Goal: Task Accomplishment & Management: Manage account settings

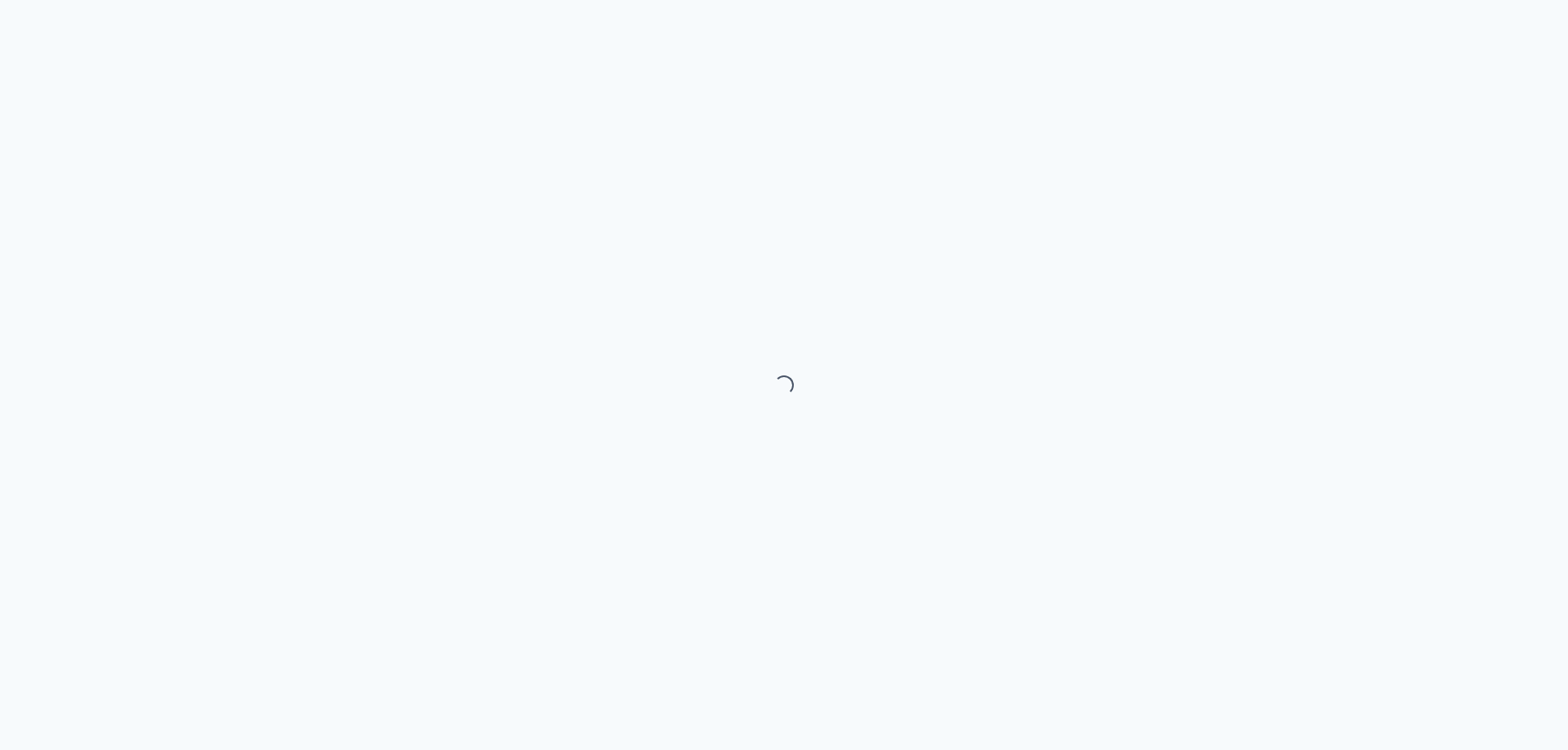
select select "month"
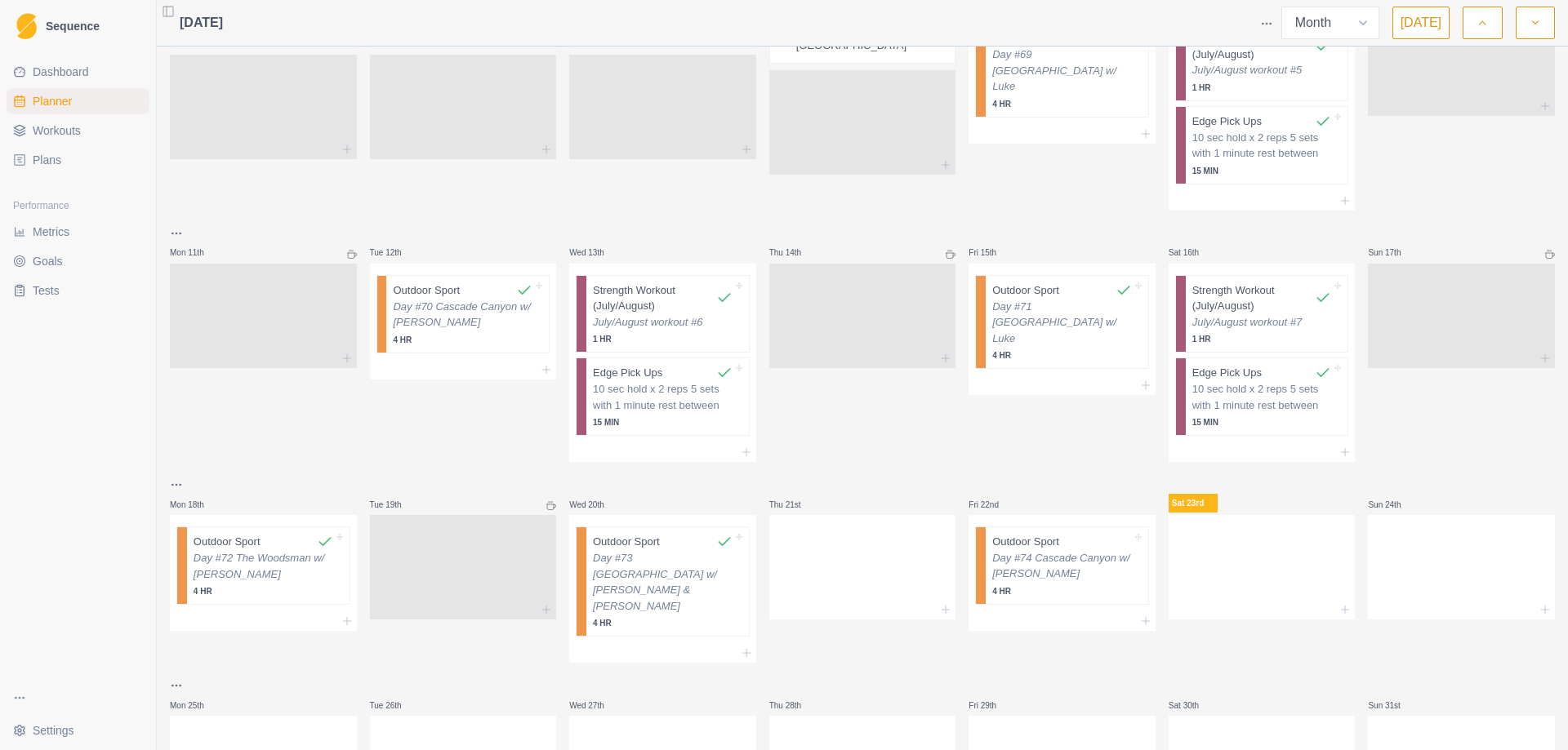
scroll to position [490, 0]
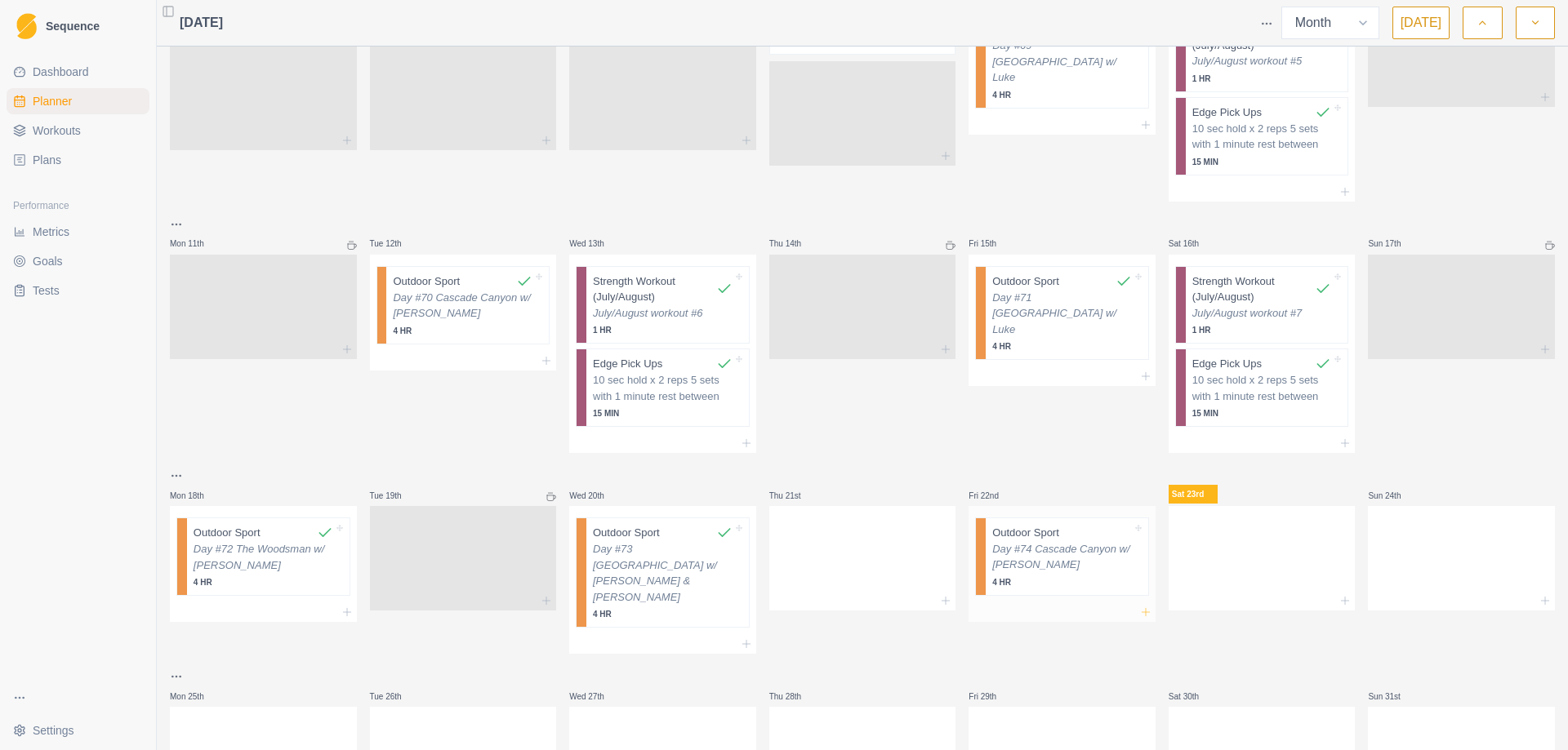
click at [1139, 606] on icon at bounding box center [1146, 613] width 13 height 13
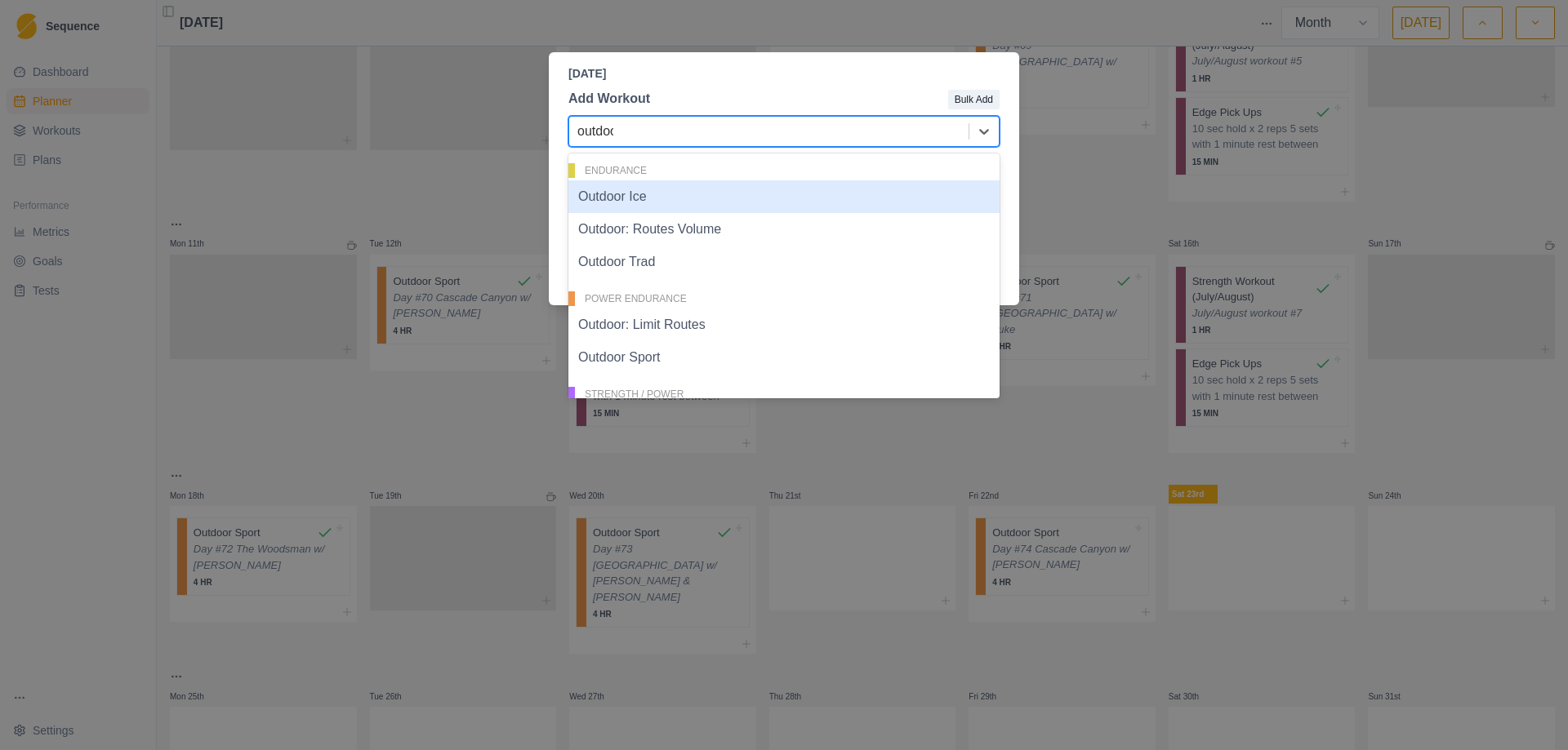
type input "outdoor"
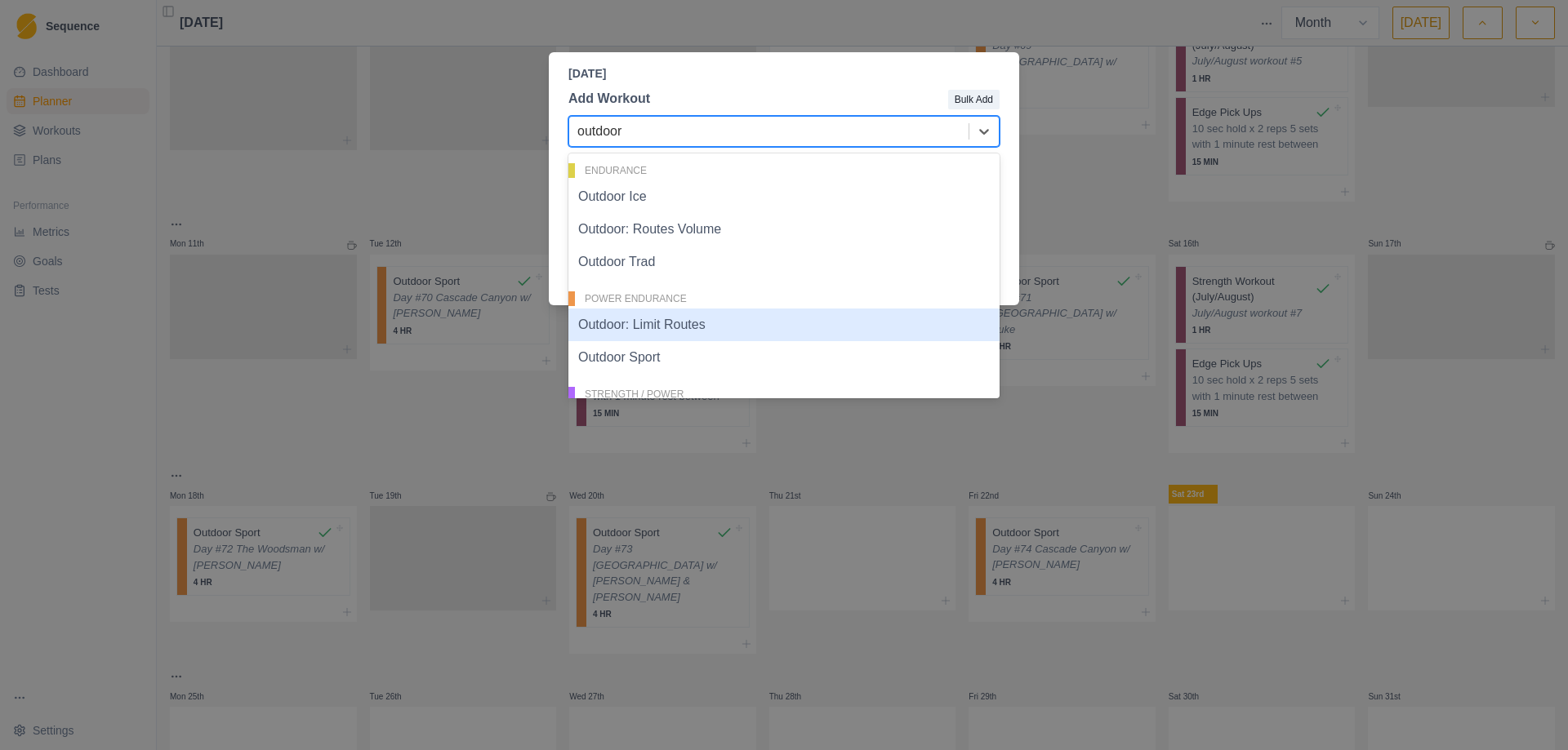
scroll to position [81, 0]
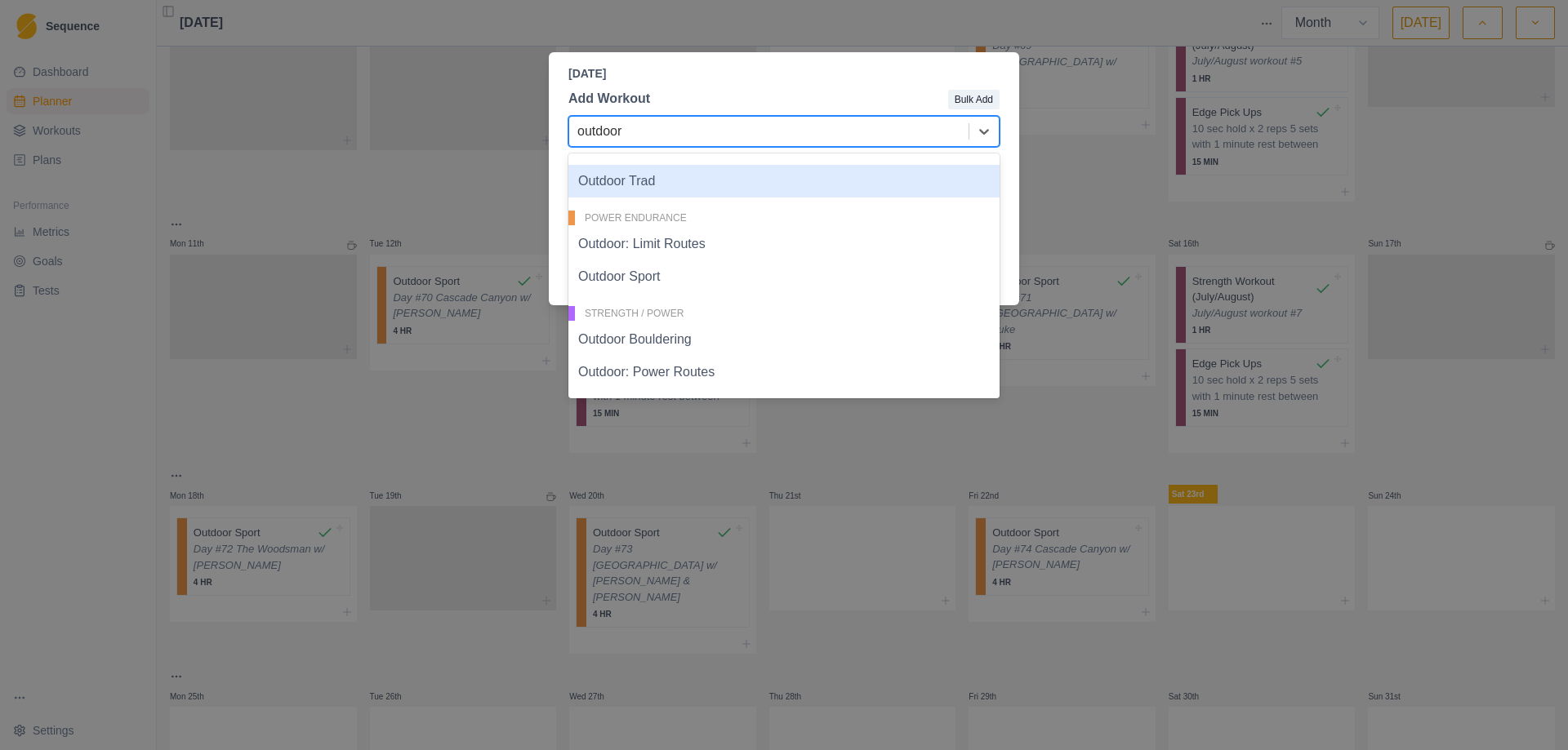
click at [666, 174] on div "Outdoor Trad" at bounding box center [783, 181] width 431 height 32
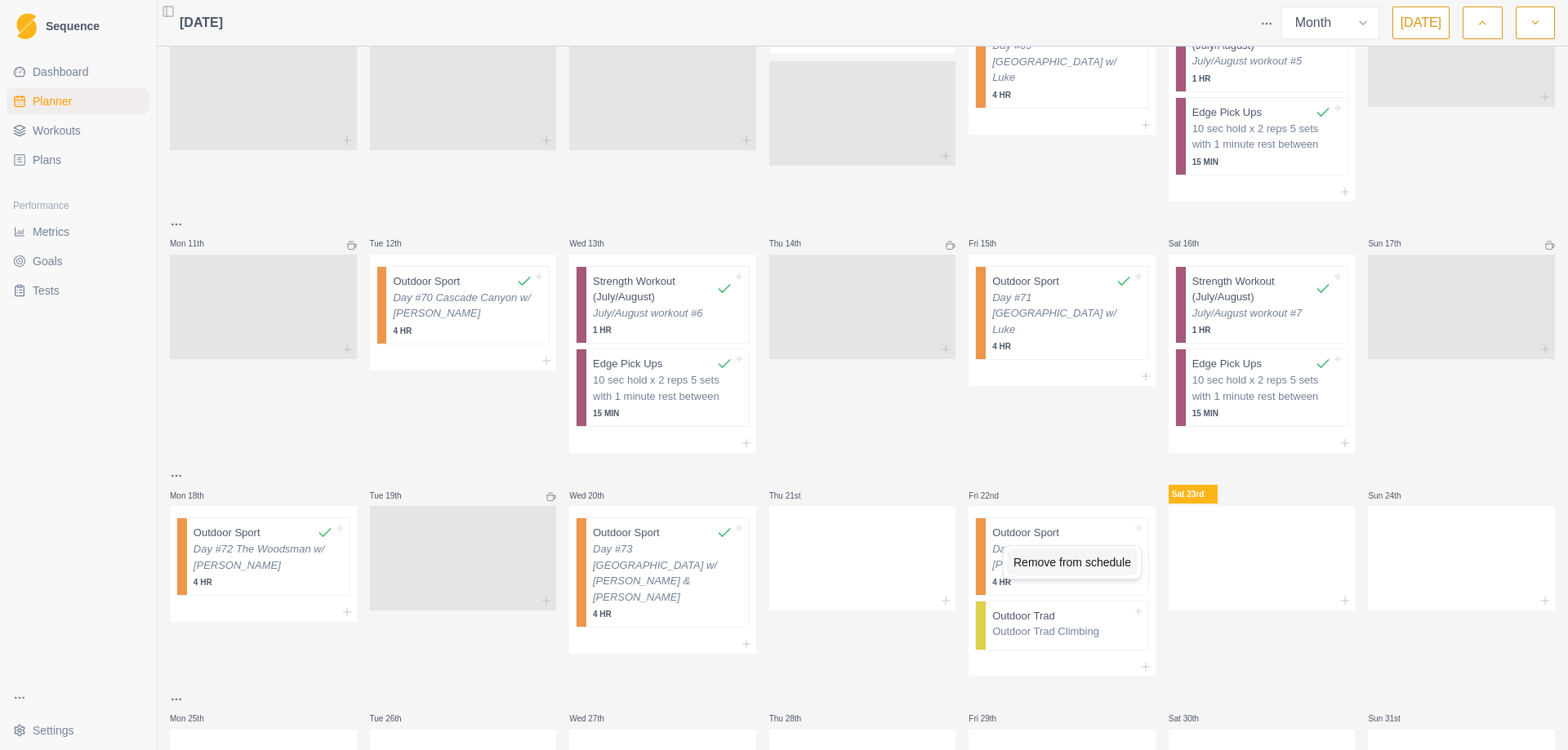
click at [1086, 566] on div "Remove from schedule" at bounding box center [1072, 563] width 131 height 26
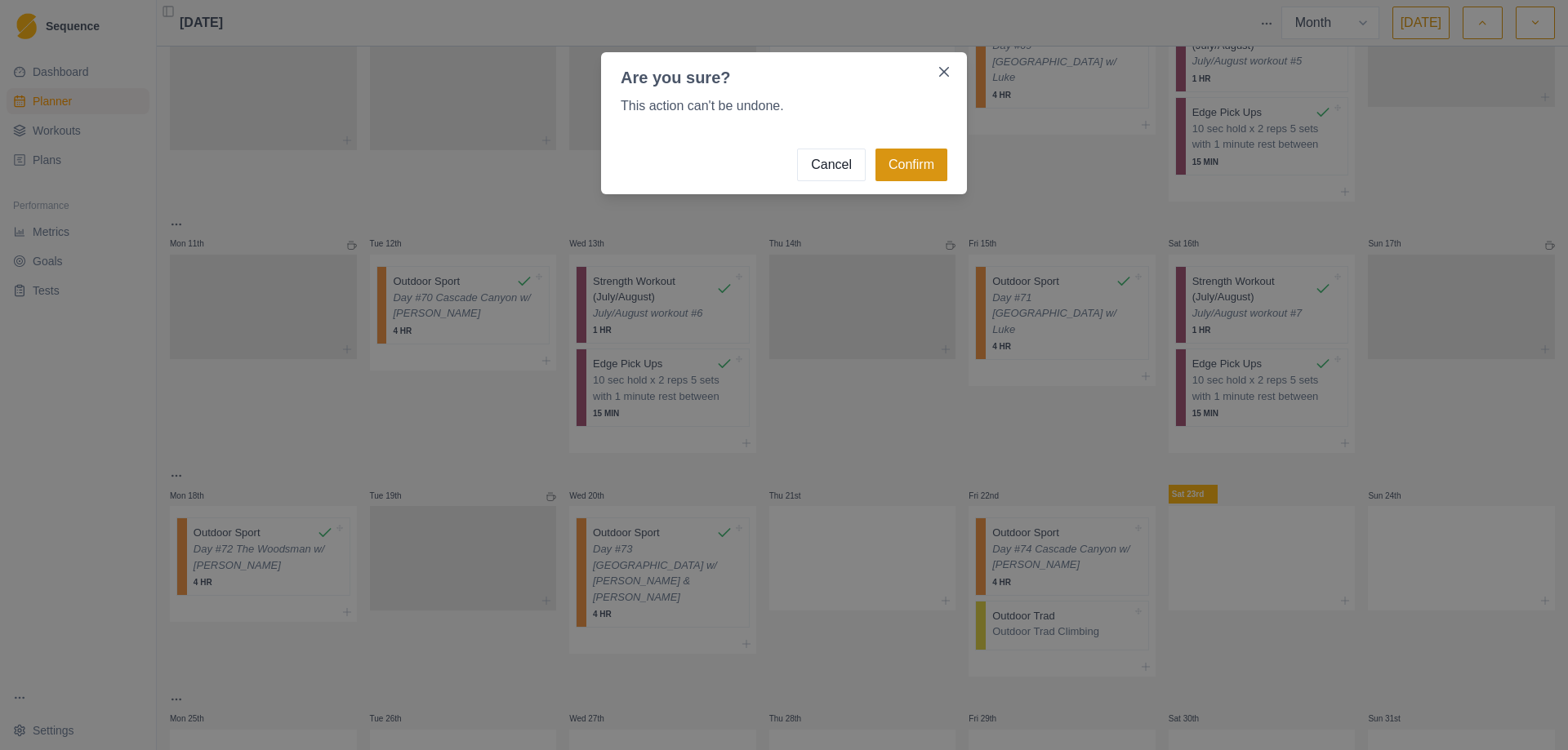
click at [921, 171] on button "Confirm" at bounding box center [911, 164] width 72 height 32
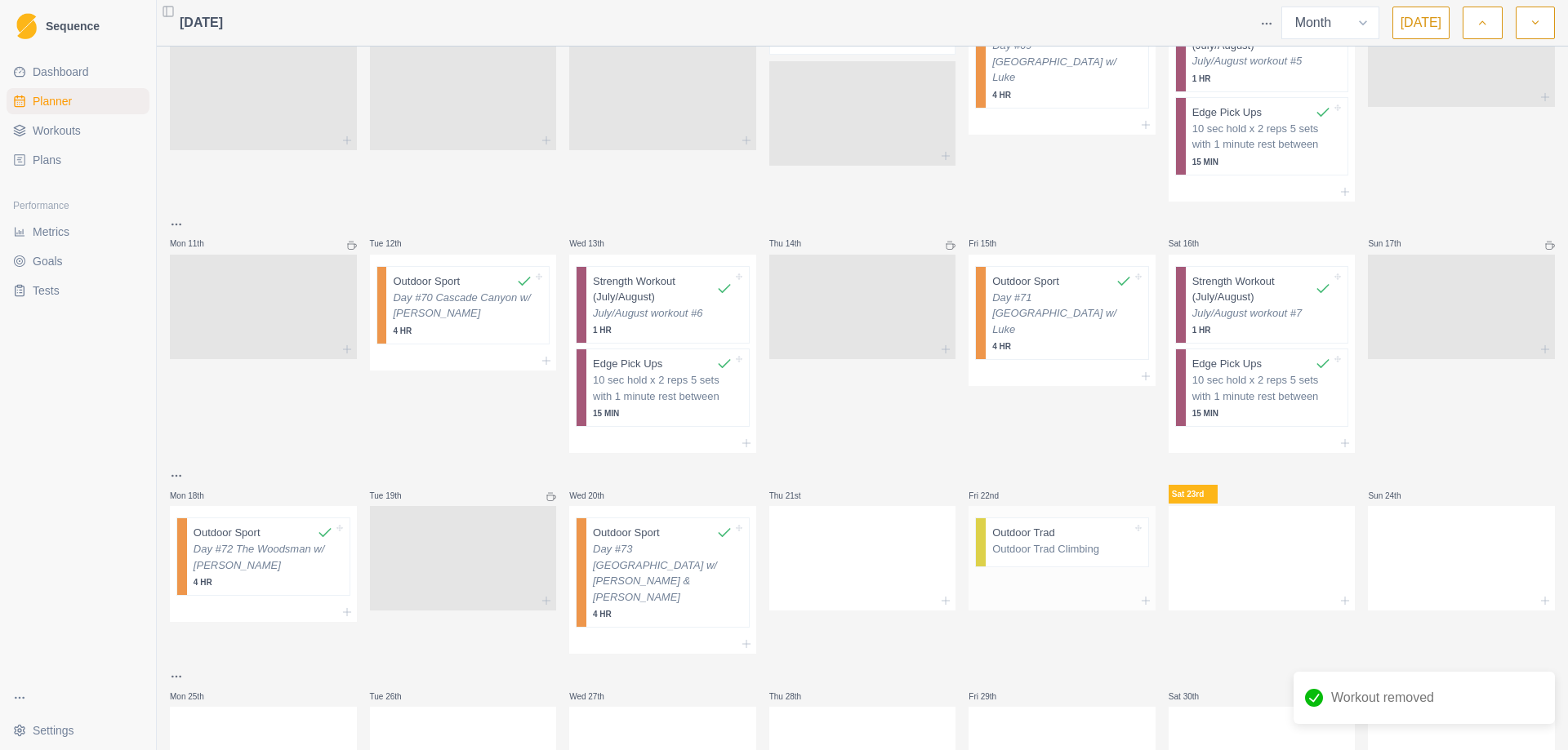
click at [1035, 542] on p "Outdoor Trad Climbing" at bounding box center [1061, 550] width 139 height 17
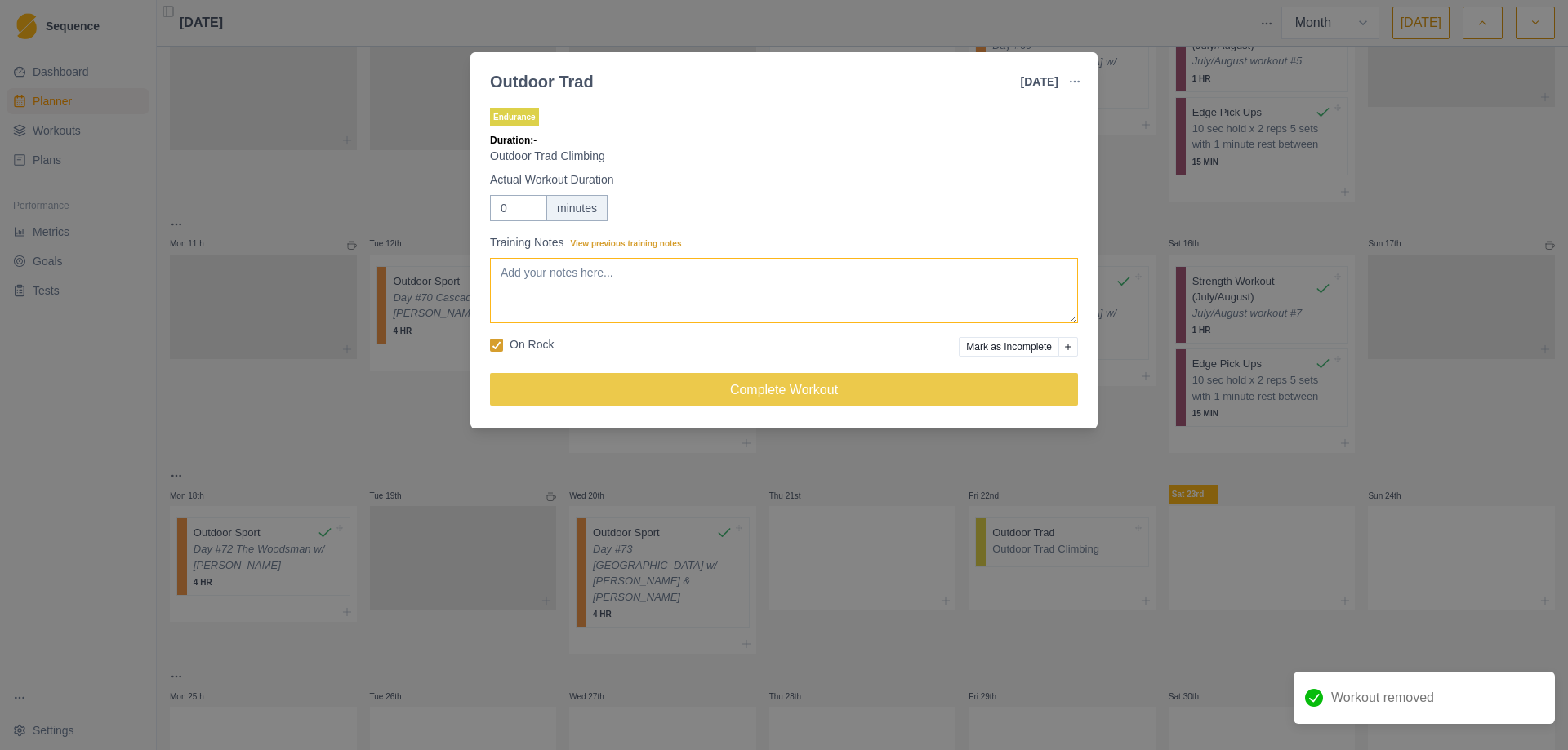
drag, startPoint x: 579, startPoint y: 292, endPoint x: 583, endPoint y: 268, distance: 24.3
click at [580, 289] on textarea "Training Notes View previous training notes" at bounding box center [783, 291] width 588 height 65
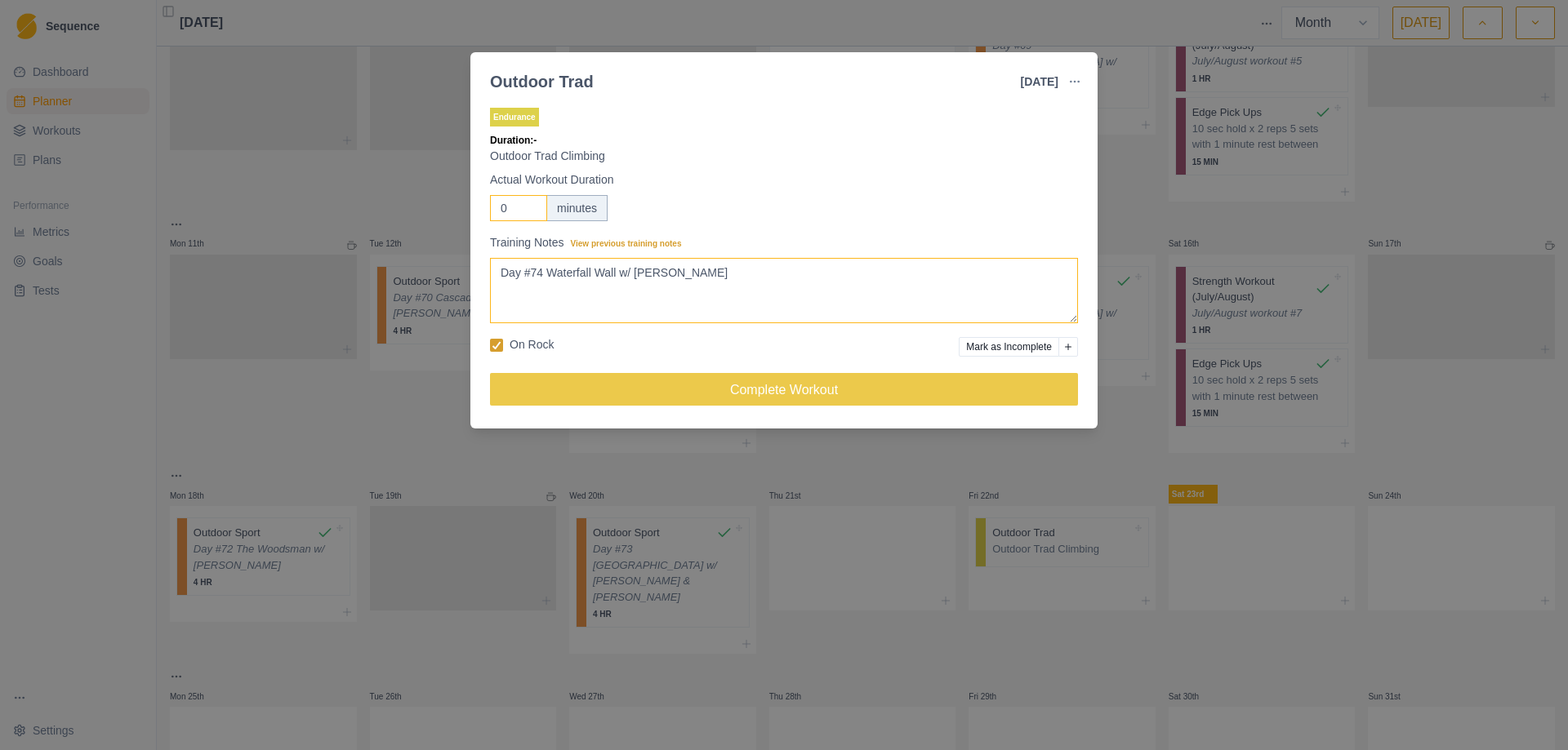
type textarea "Day #74 Waterfall Wall w/ [PERSON_NAME]"
click at [528, 203] on input "1" at bounding box center [518, 208] width 57 height 26
click at [528, 203] on input "2" at bounding box center [518, 208] width 57 height 26
click at [528, 203] on input "3" at bounding box center [518, 208] width 57 height 26
click at [528, 203] on input "4" at bounding box center [518, 208] width 57 height 26
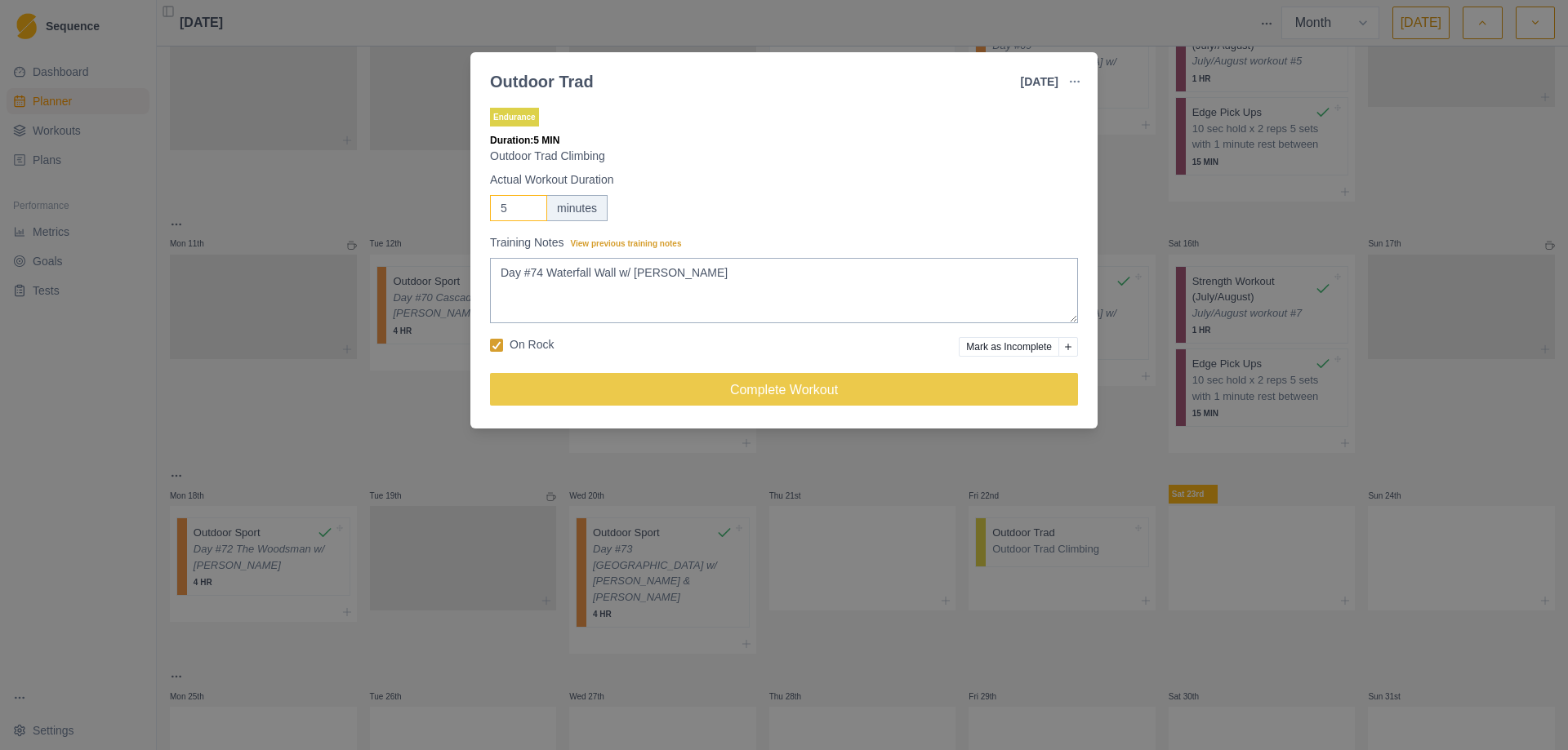
click at [528, 203] on input "5" at bounding box center [518, 208] width 57 height 26
click at [528, 203] on input "6" at bounding box center [518, 208] width 57 height 26
click at [528, 203] on input "7" at bounding box center [518, 208] width 57 height 26
click at [528, 203] on input "8" at bounding box center [518, 208] width 57 height 26
click at [528, 203] on input "9" at bounding box center [518, 208] width 57 height 26
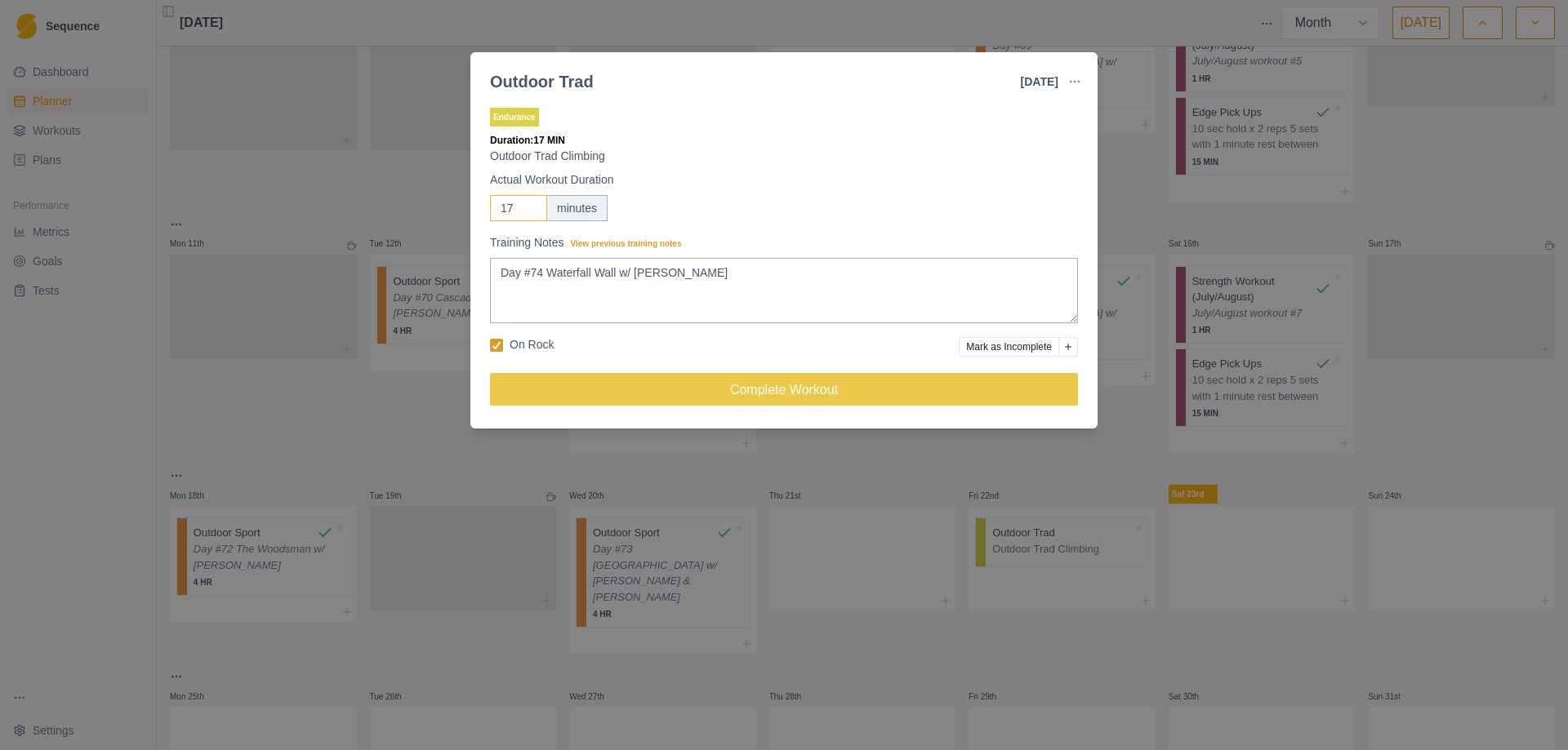
click at [528, 203] on input "18" at bounding box center [518, 208] width 57 height 26
click at [511, 211] on input "18" at bounding box center [518, 208] width 57 height 26
click at [506, 213] on input "18" at bounding box center [518, 208] width 57 height 26
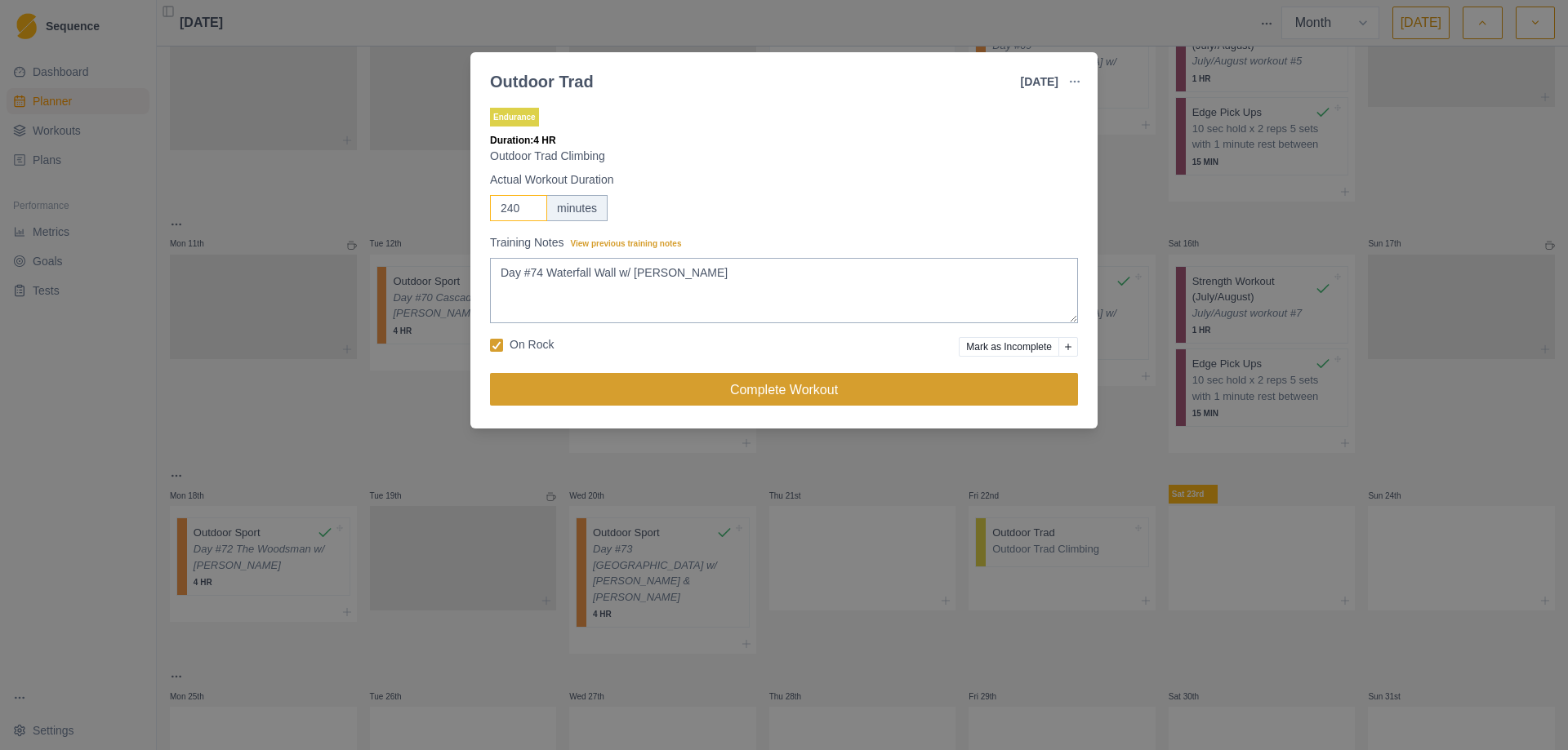
type input "240"
click at [778, 381] on button "Complete Workout" at bounding box center [783, 389] width 588 height 32
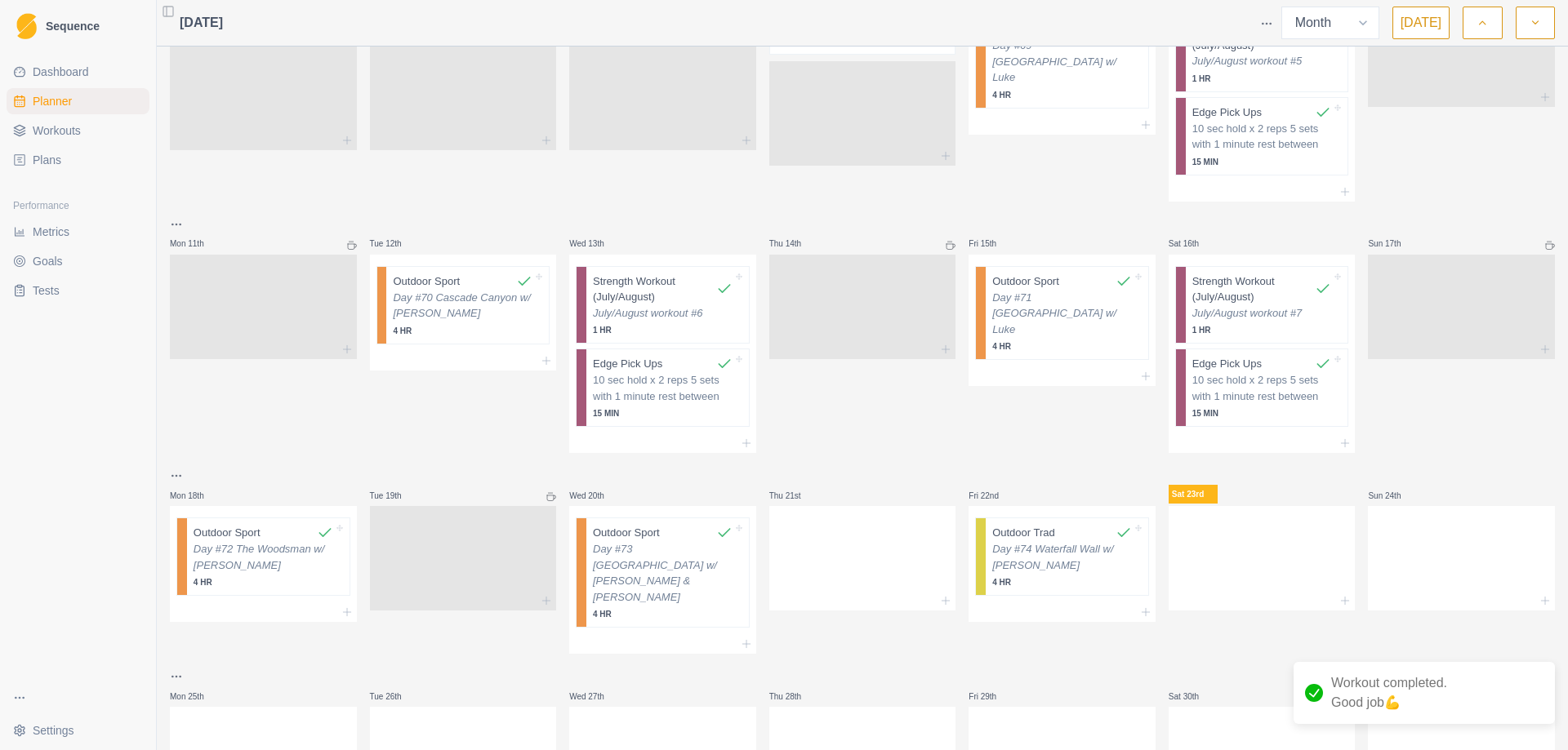
click at [68, 131] on span "Workouts" at bounding box center [56, 131] width 48 height 17
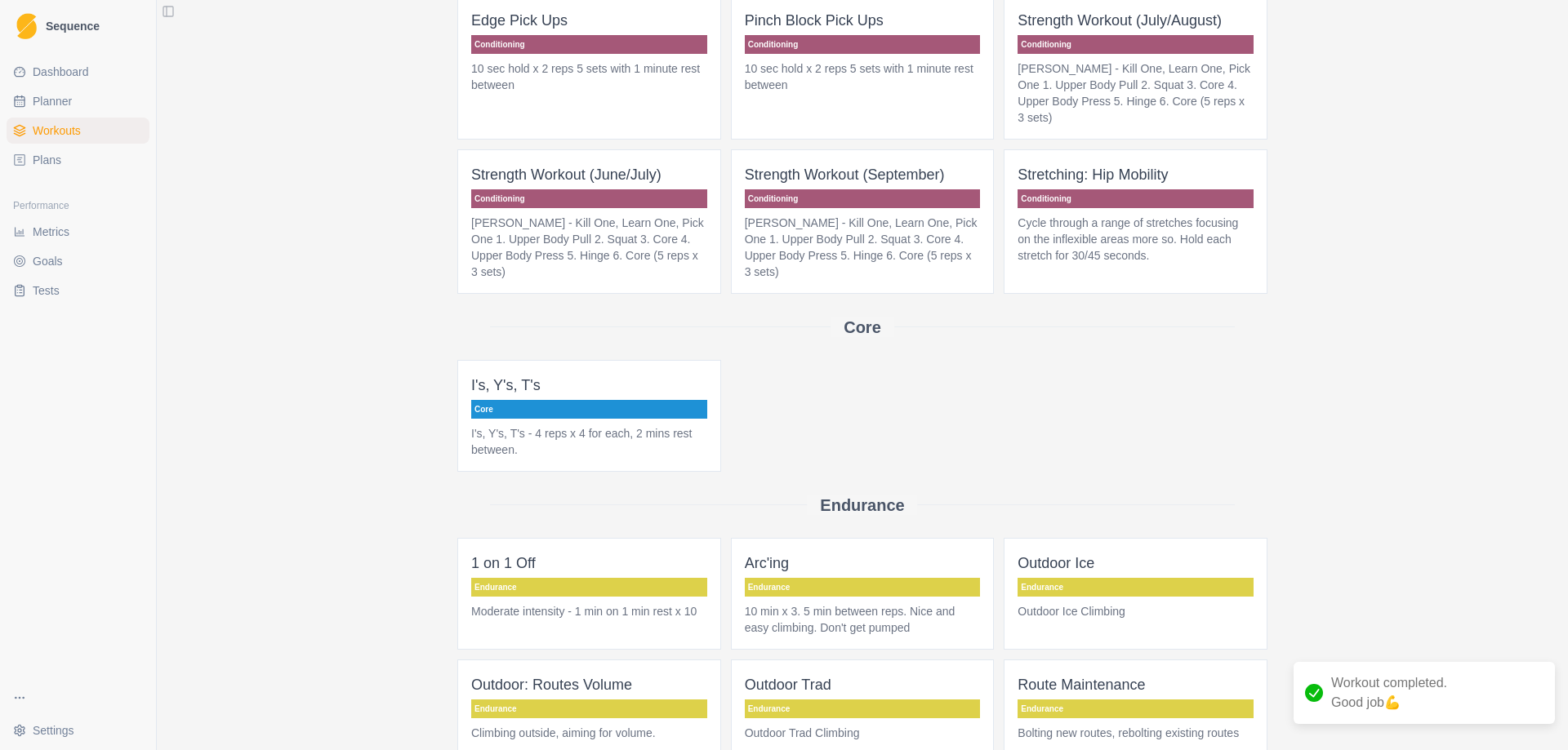
scroll to position [409, 0]
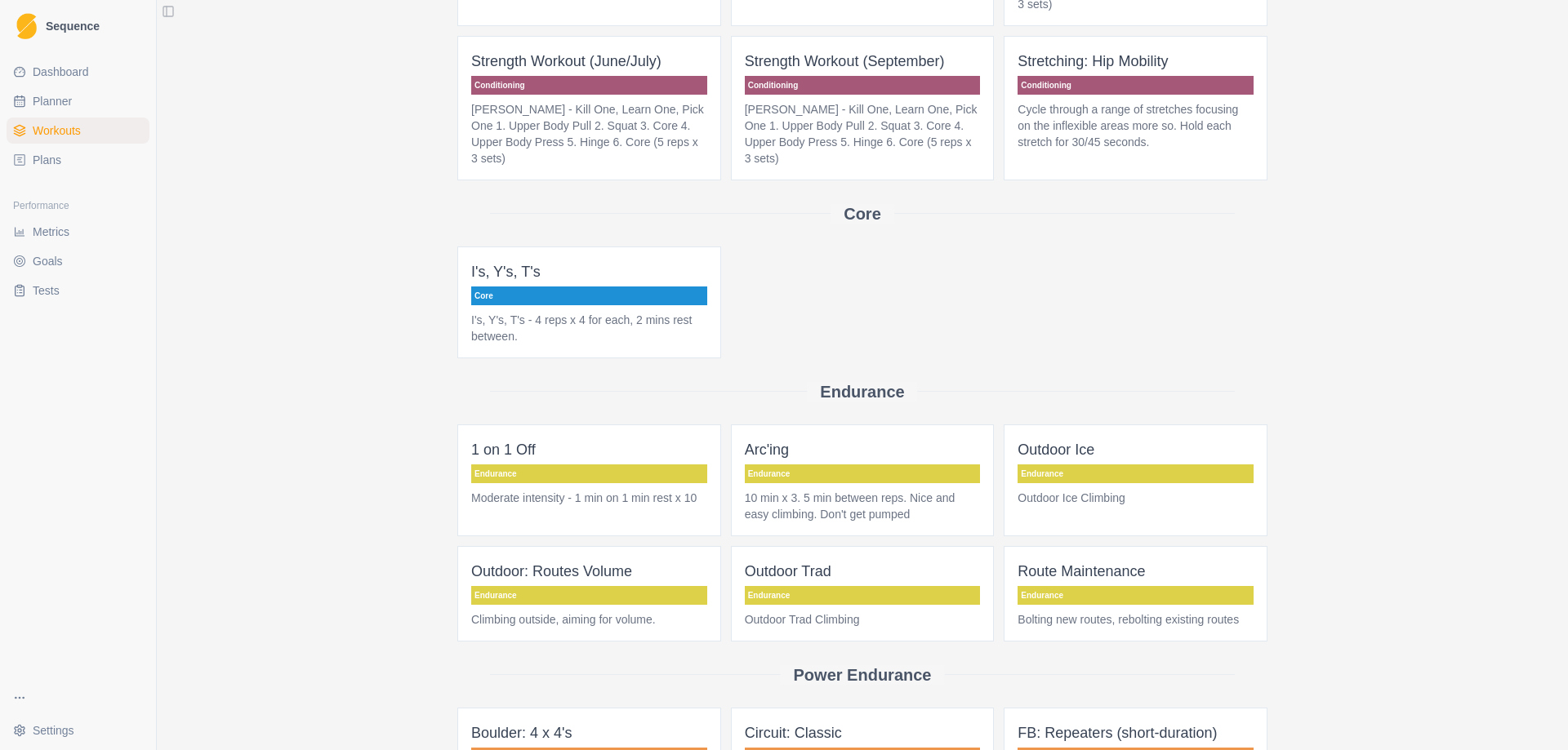
click at [844, 560] on p "Outdoor Trad" at bounding box center [862, 571] width 236 height 23
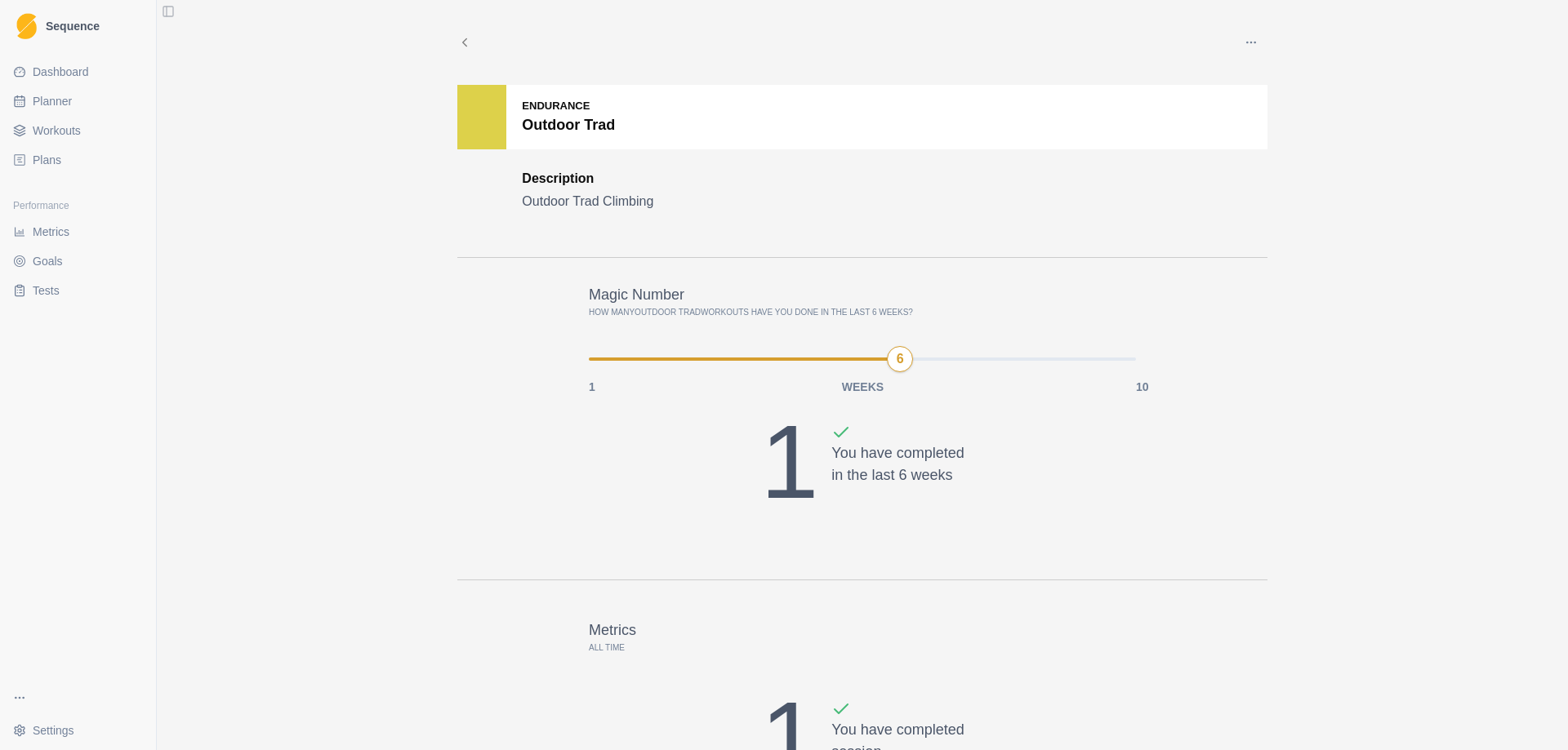
click at [66, 127] on span "Workouts" at bounding box center [56, 131] width 48 height 17
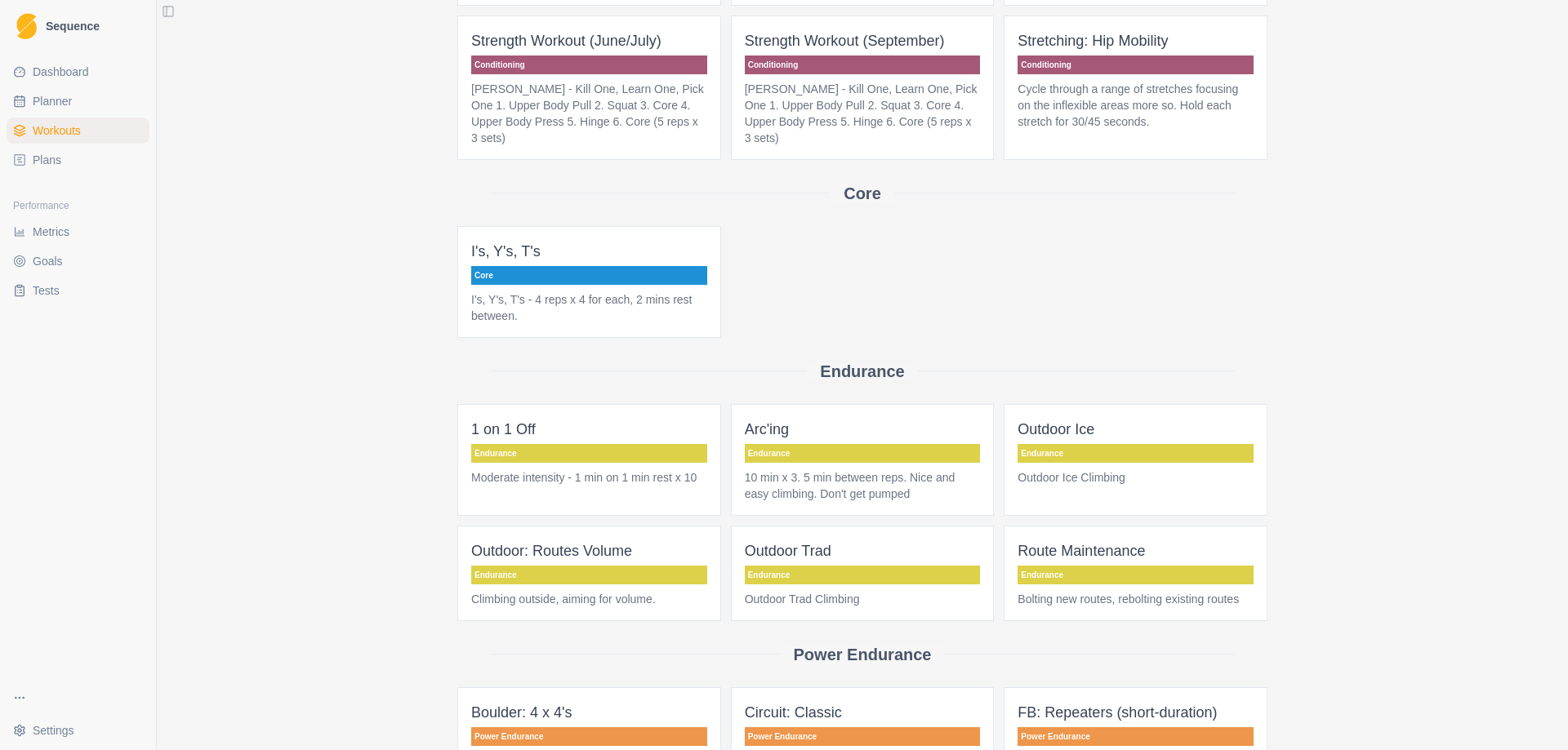
scroll to position [490, 0]
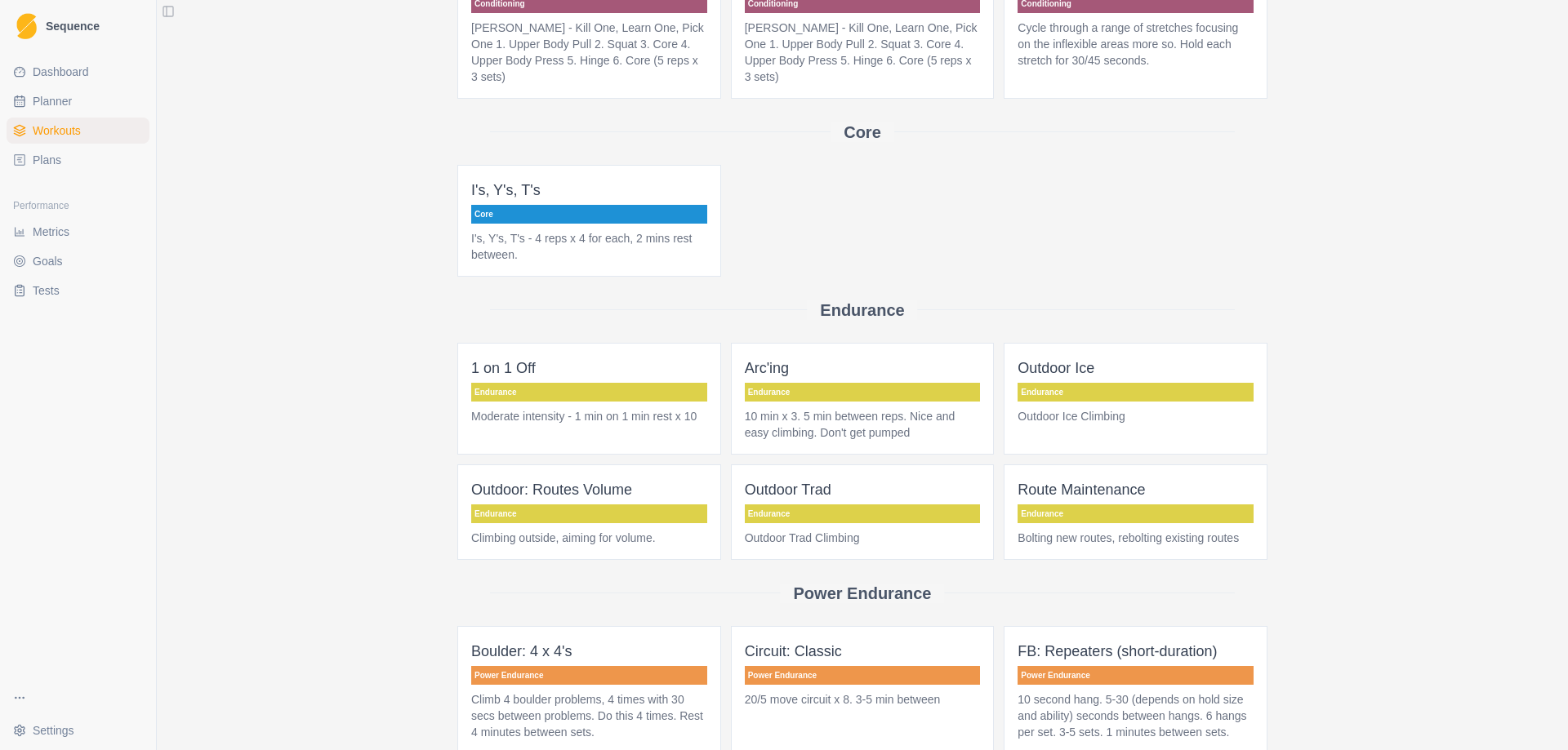
click at [807, 479] on p "Outdoor Trad" at bounding box center [862, 490] width 236 height 23
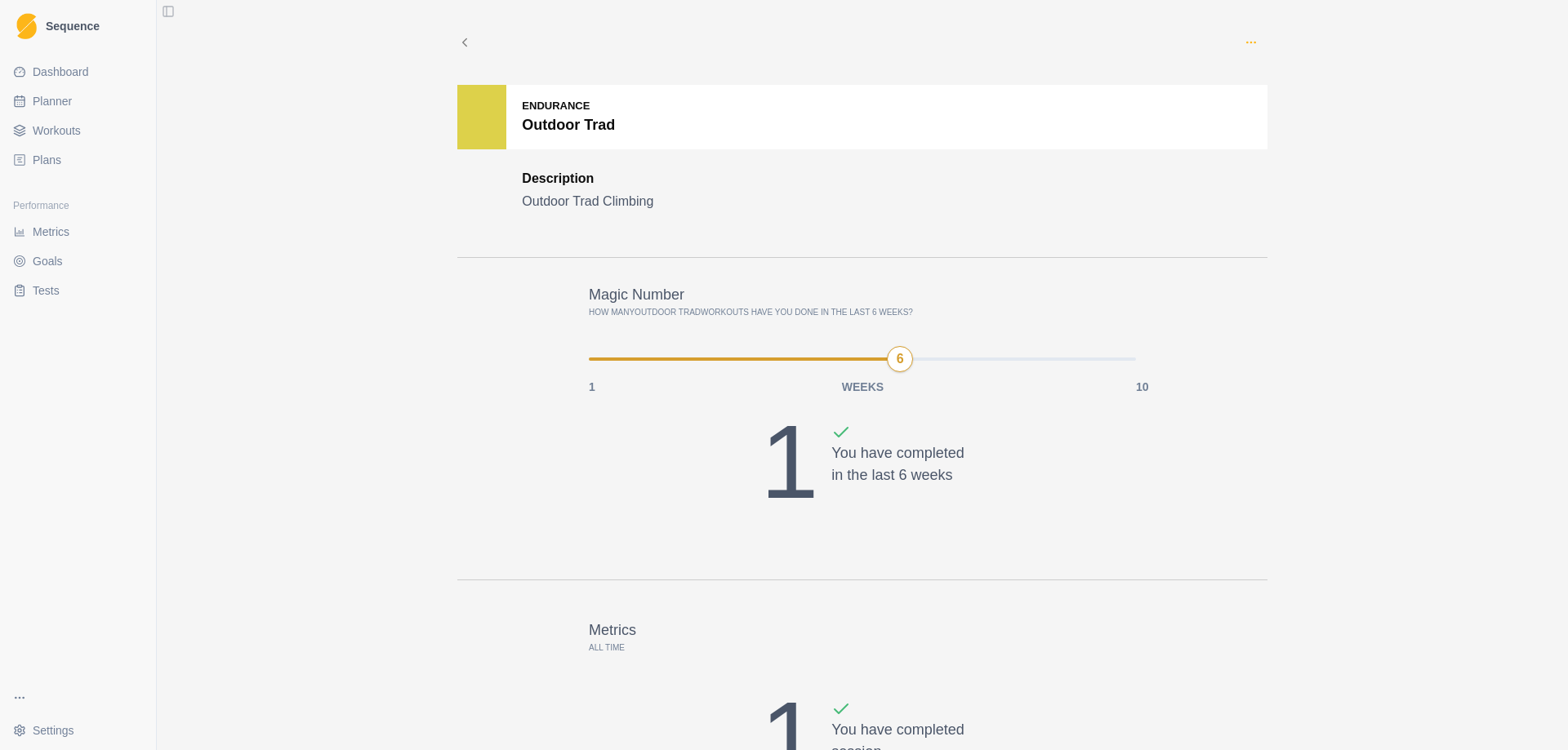
click at [1250, 38] on icon "button" at bounding box center [1251, 42] width 13 height 13
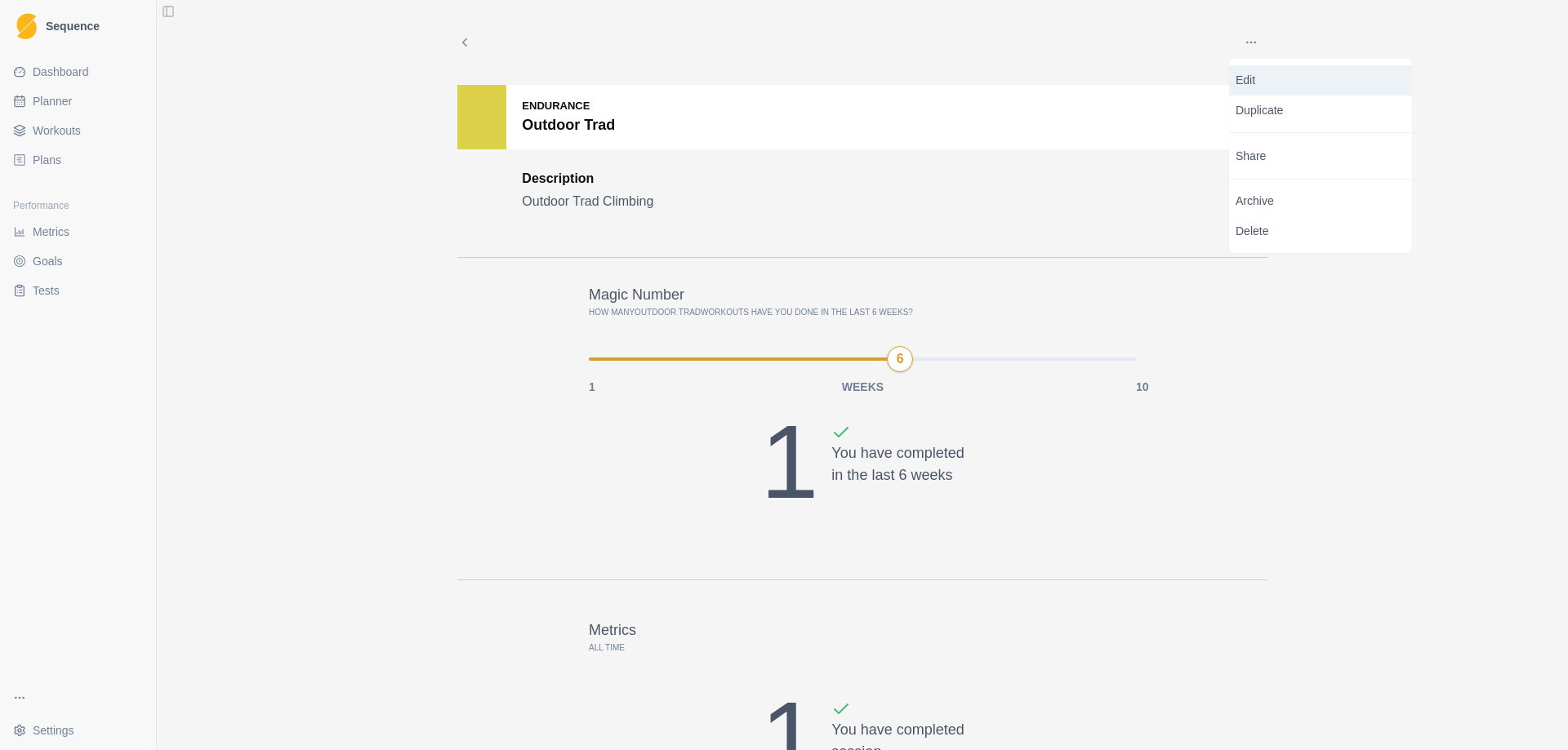
click at [1257, 75] on p "Edit" at bounding box center [1320, 80] width 170 height 18
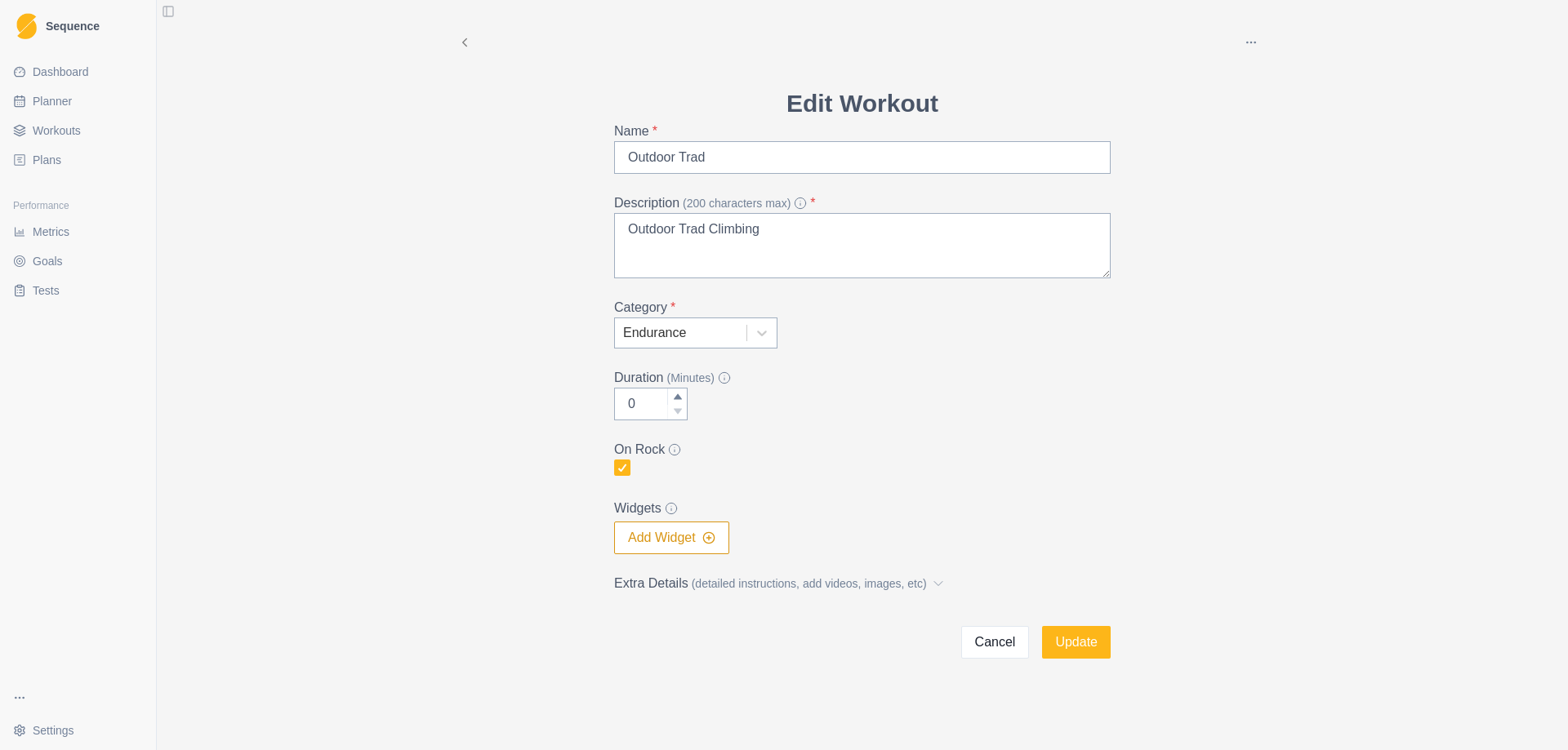
click at [659, 542] on button "Add Widget" at bounding box center [671, 538] width 115 height 32
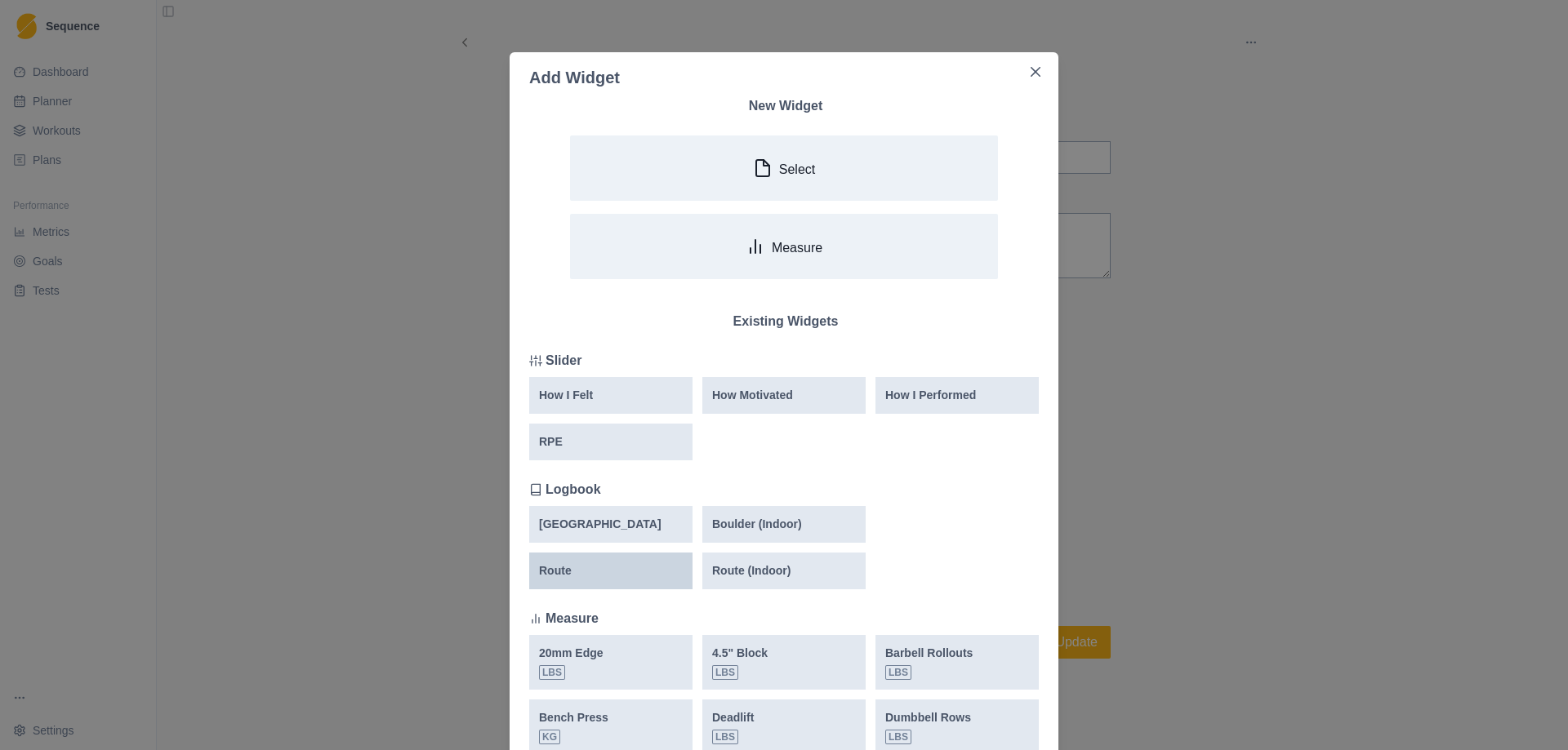
click at [564, 567] on p "Route" at bounding box center [554, 571] width 32 height 18
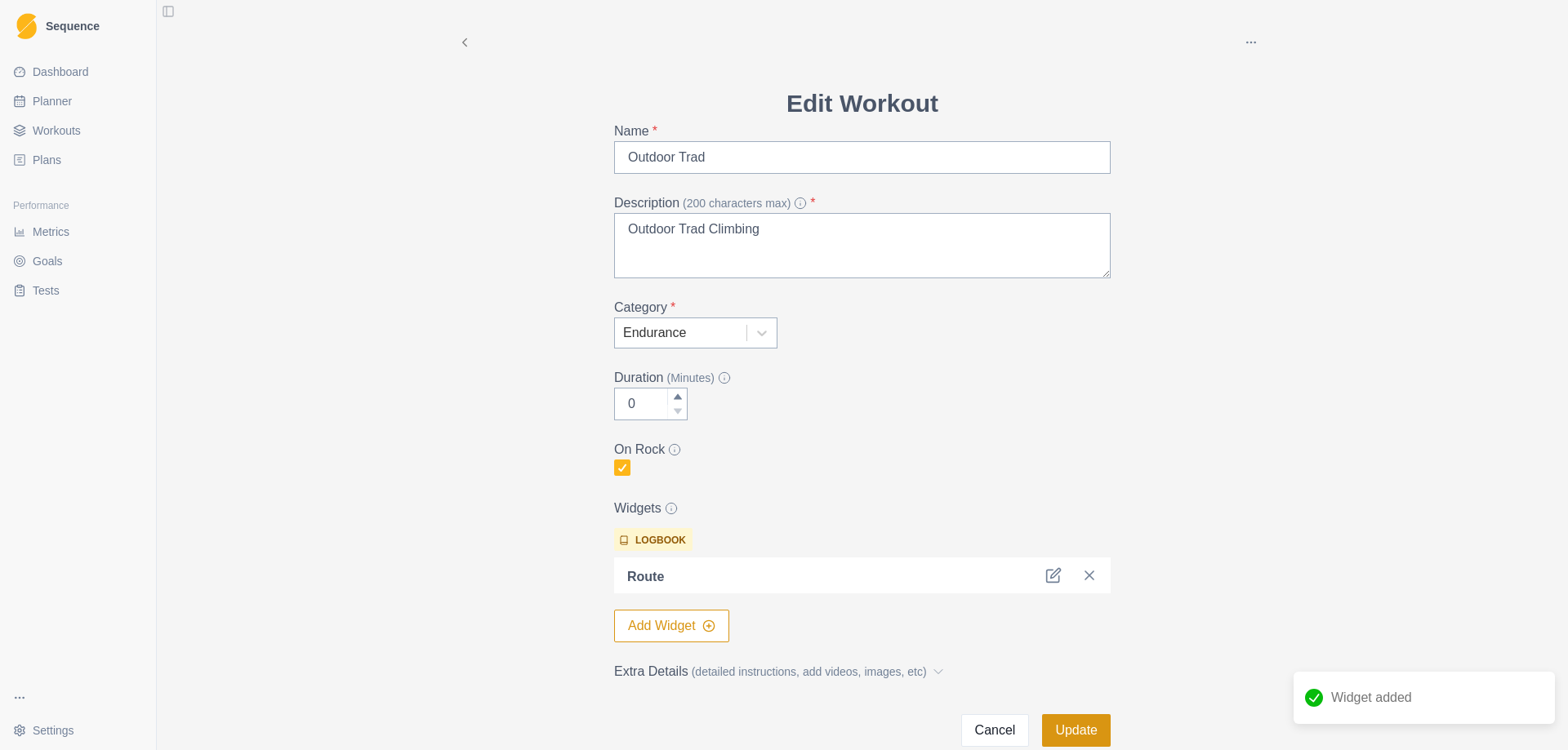
click at [1056, 724] on button "Update" at bounding box center [1075, 731] width 68 height 32
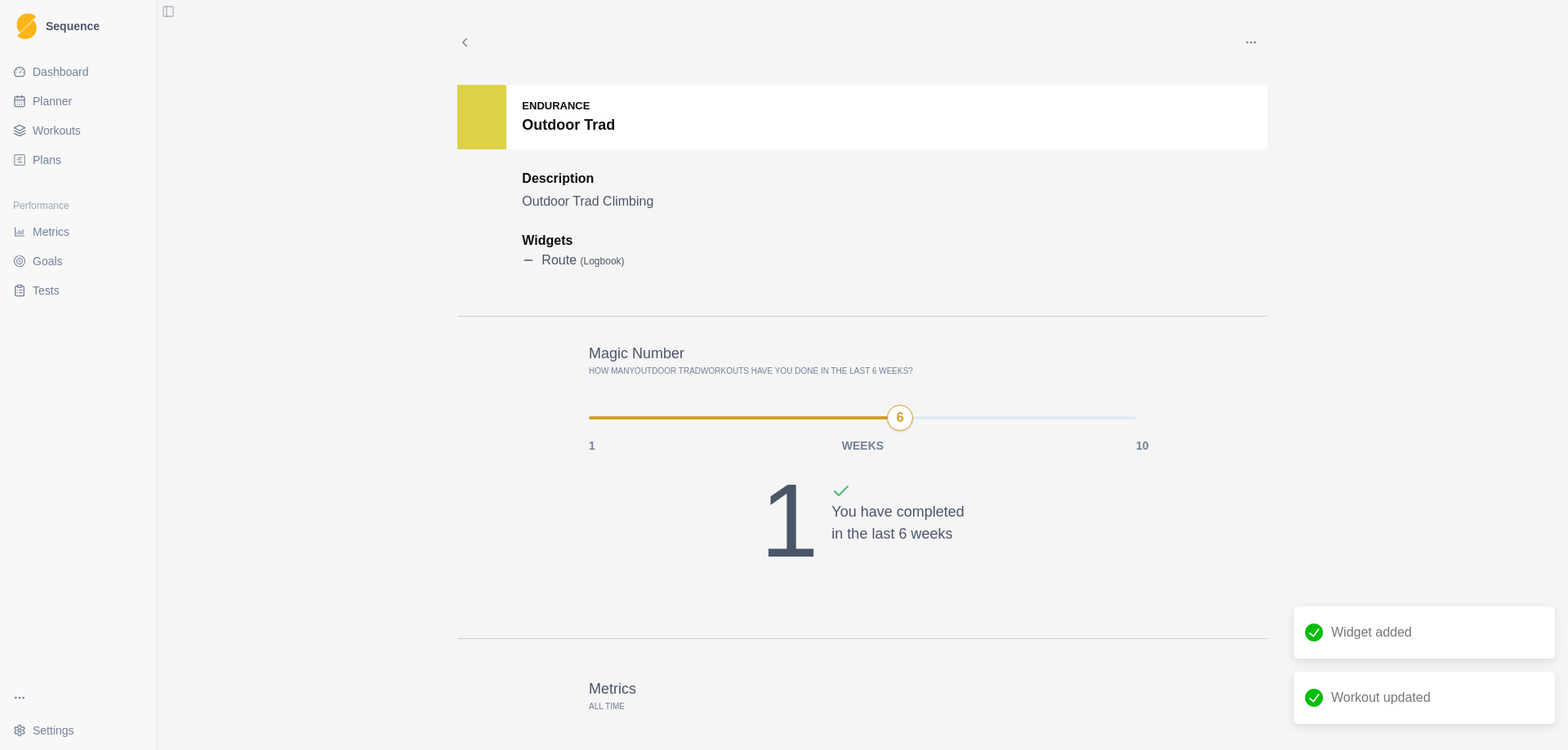
click at [67, 101] on span "Planner" at bounding box center [52, 101] width 39 height 17
select select "month"
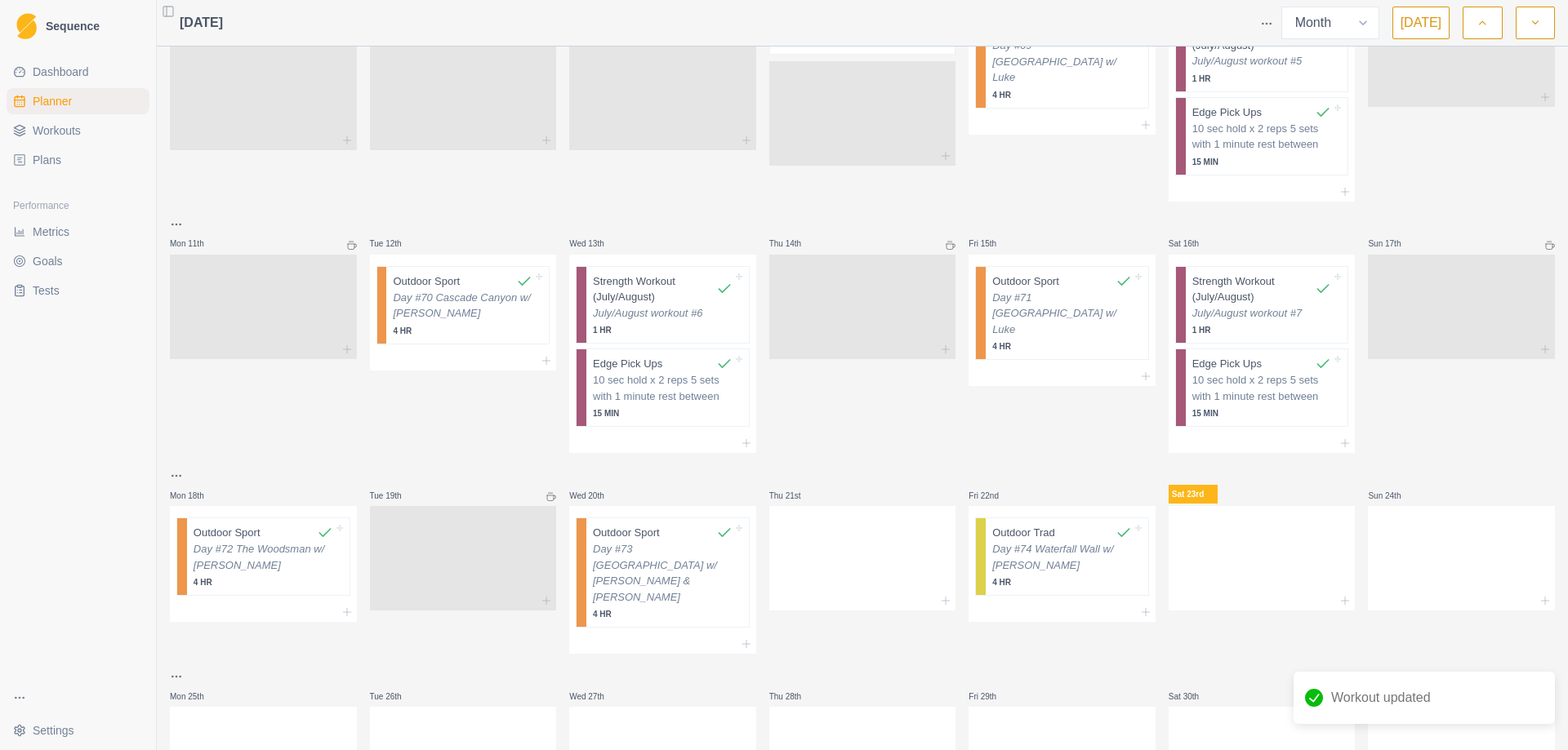
scroll to position [550, 0]
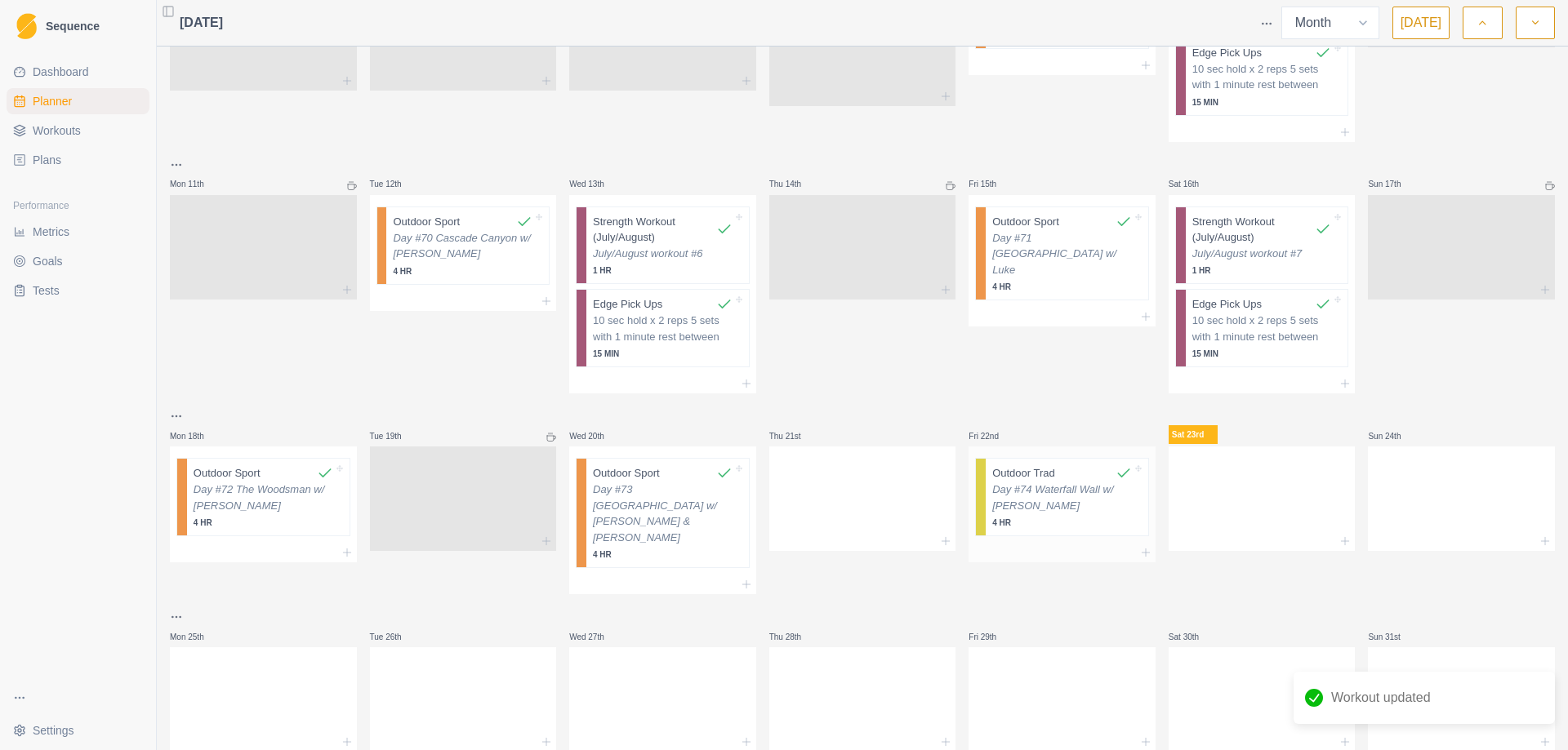
click at [1033, 517] on p "4 HR" at bounding box center [1061, 522] width 139 height 12
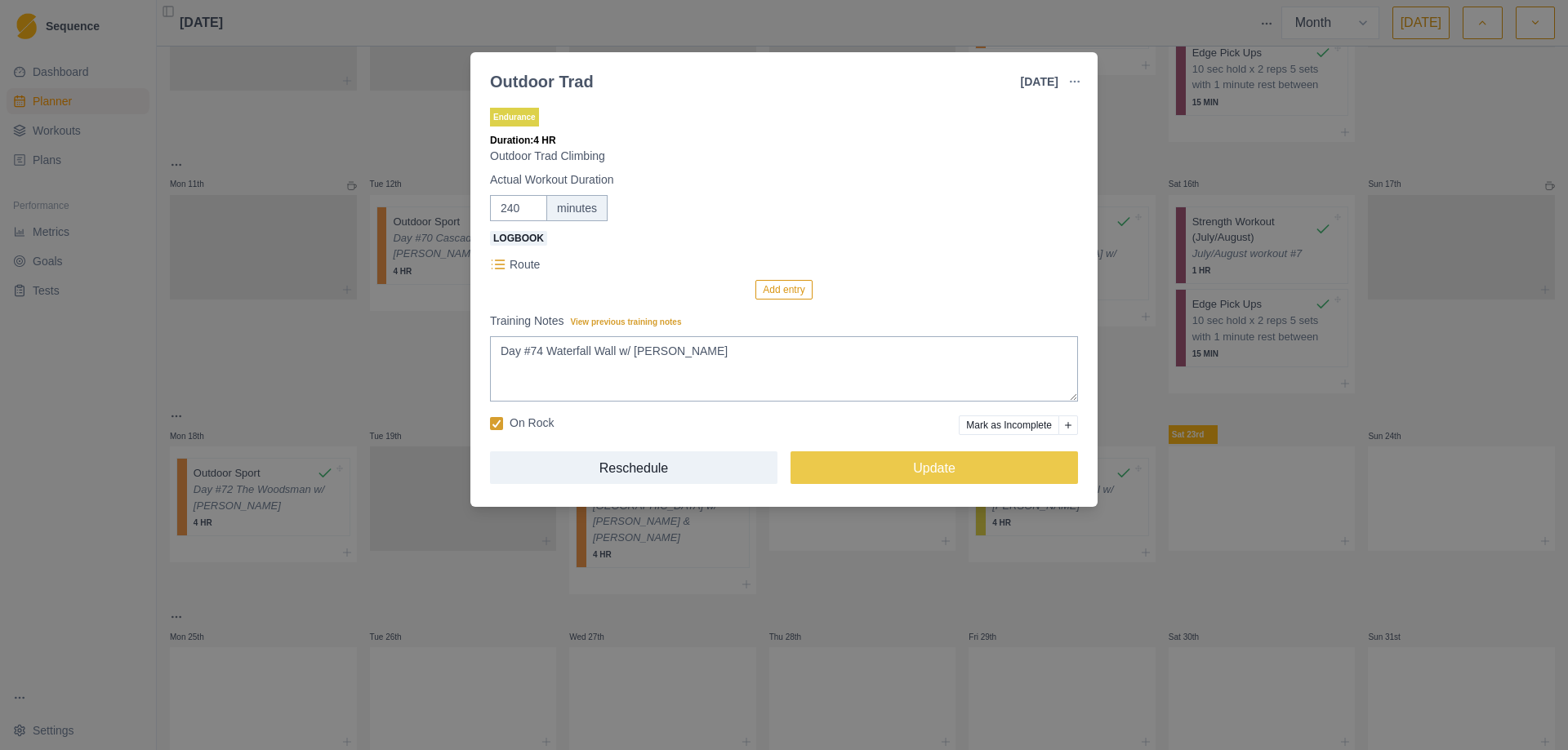
click at [787, 292] on button "Add entry" at bounding box center [783, 290] width 56 height 19
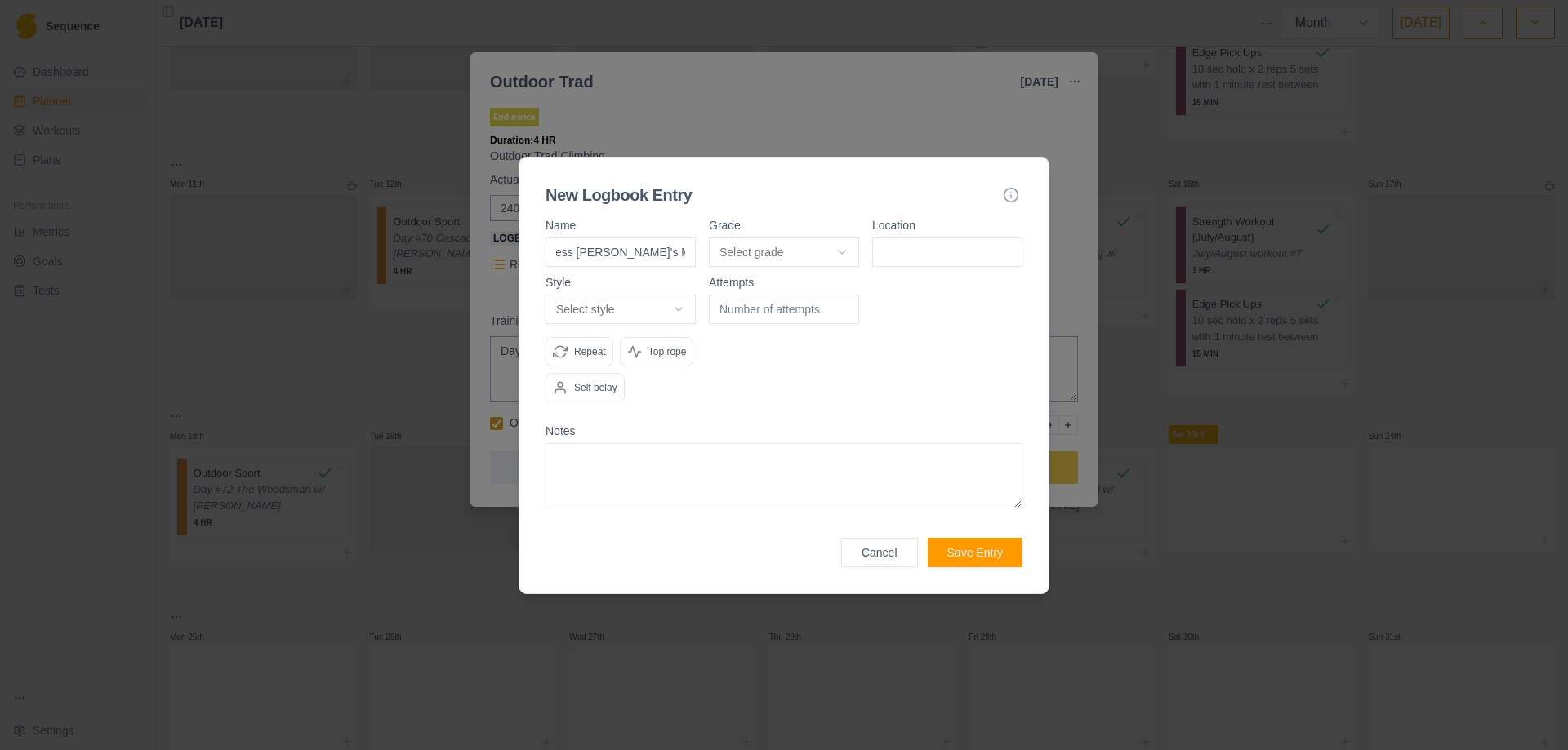
scroll to position [0, 37]
type input "Princess [PERSON_NAME]'s Magical Adventure"
click at [842, 261] on body "Sequence Dashboard Planner Workouts Plans Performance Metrics Goals Tests Setti…" at bounding box center [784, 375] width 1568 height 750
click at [911, 253] on input at bounding box center [946, 253] width 150 height 30
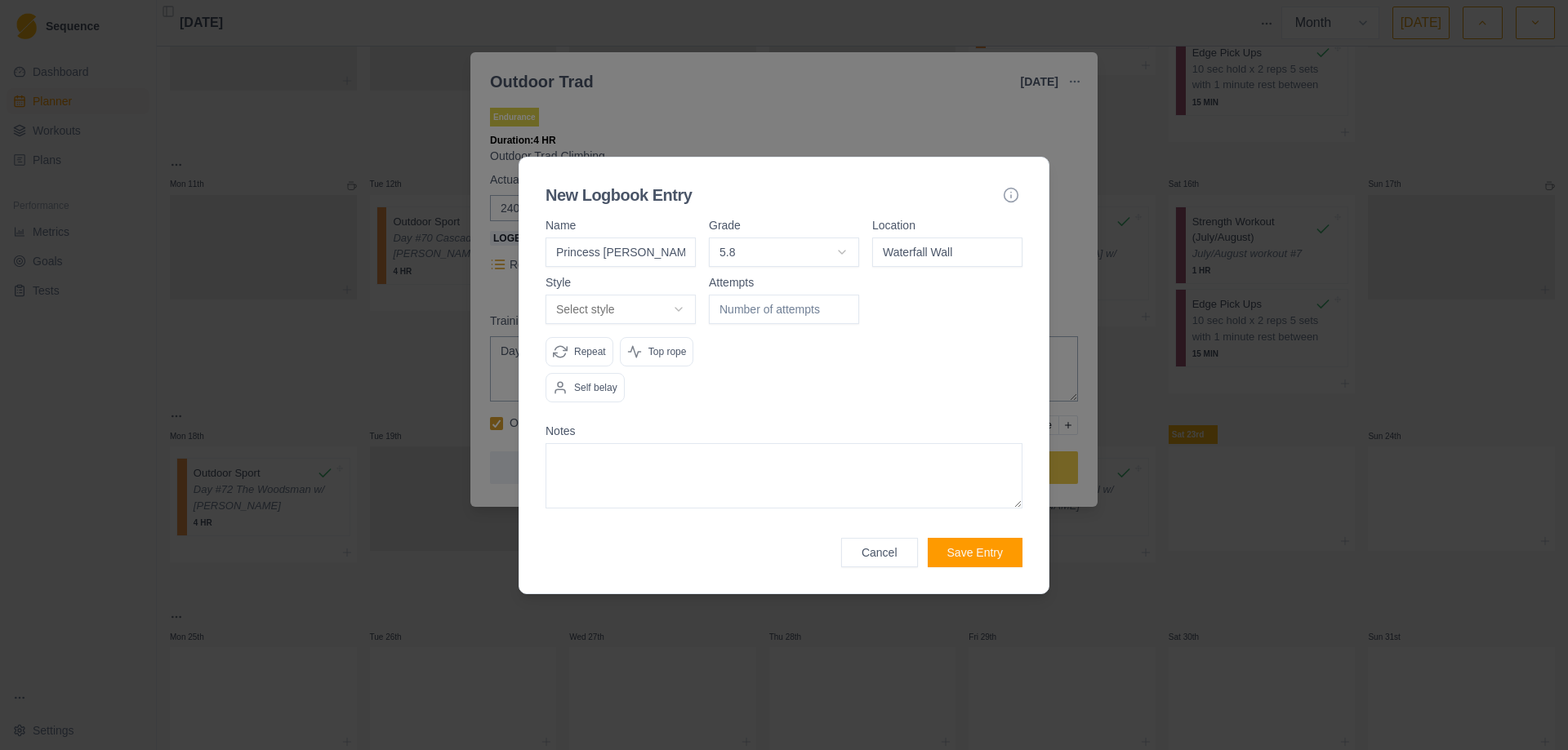
type input "Waterfall Wall"
click at [679, 304] on body "Sequence Dashboard Planner Workouts Plans Performance Metrics Goals Tests Setti…" at bounding box center [784, 375] width 1568 height 750
click at [777, 383] on div at bounding box center [783, 346] width 150 height 138
click at [594, 480] on textarea at bounding box center [783, 476] width 477 height 65
type textarea "4 pitches, all bolts, very fun outing."
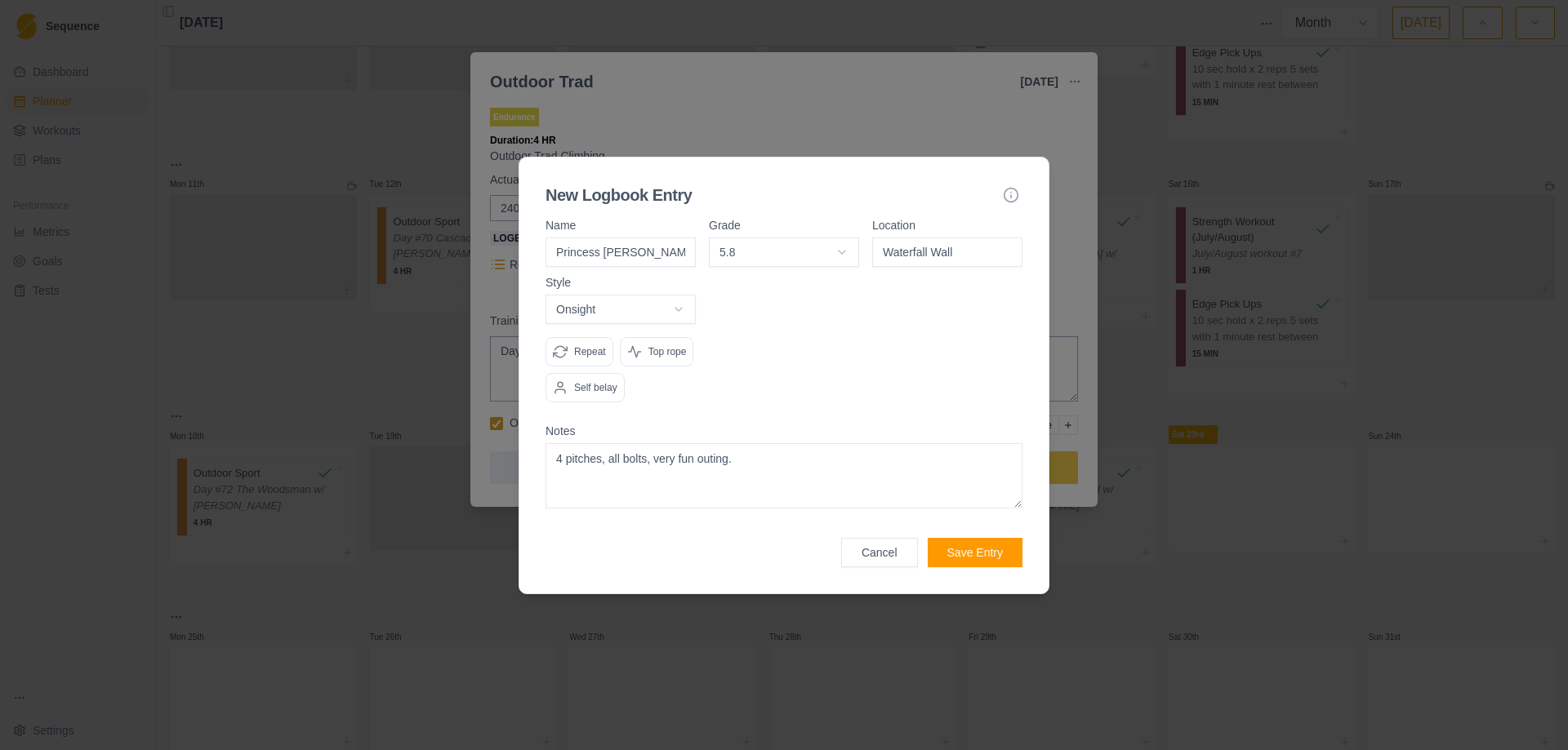
click at [953, 549] on button "Save Entry" at bounding box center [975, 553] width 95 height 30
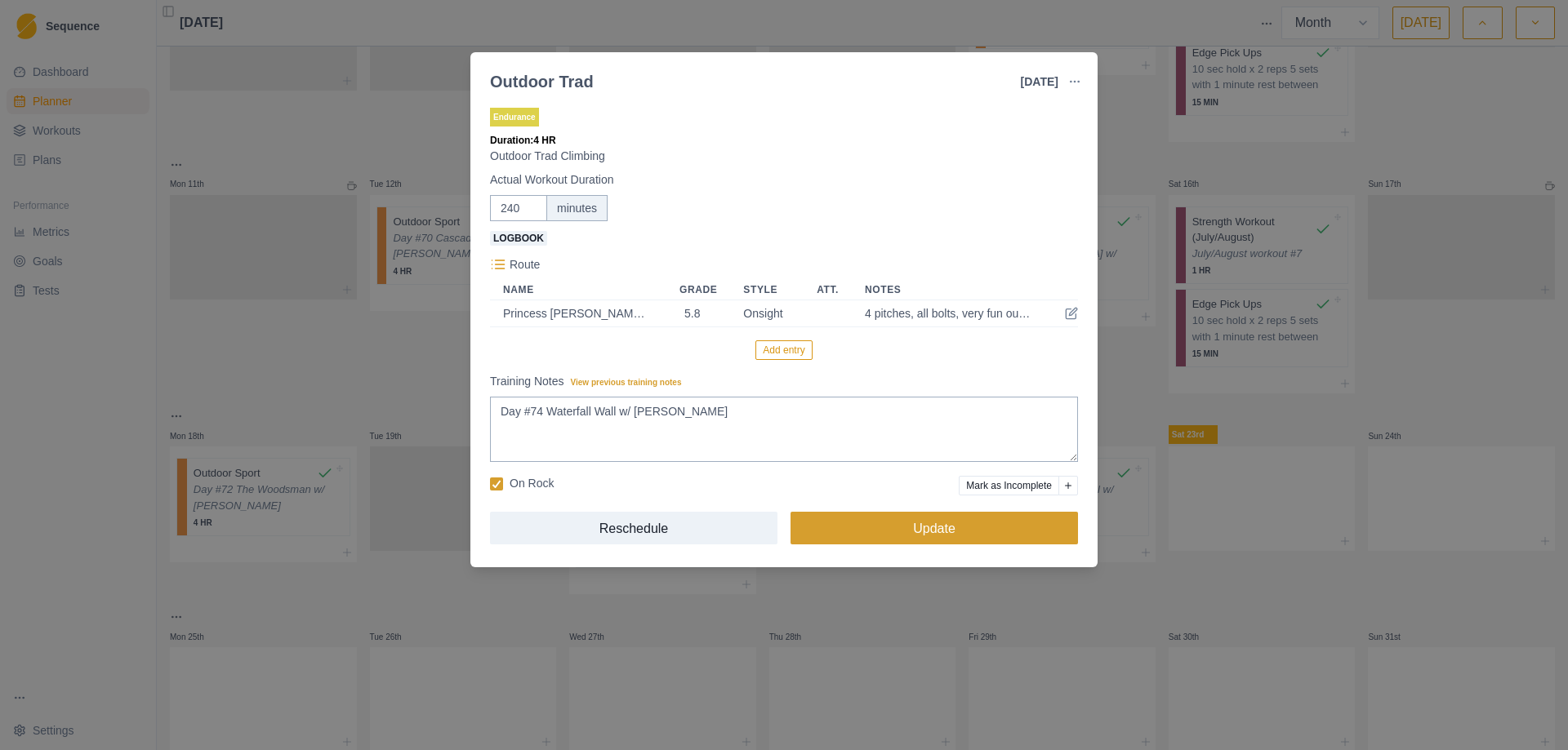
click at [921, 526] on button "Update" at bounding box center [934, 528] width 288 height 32
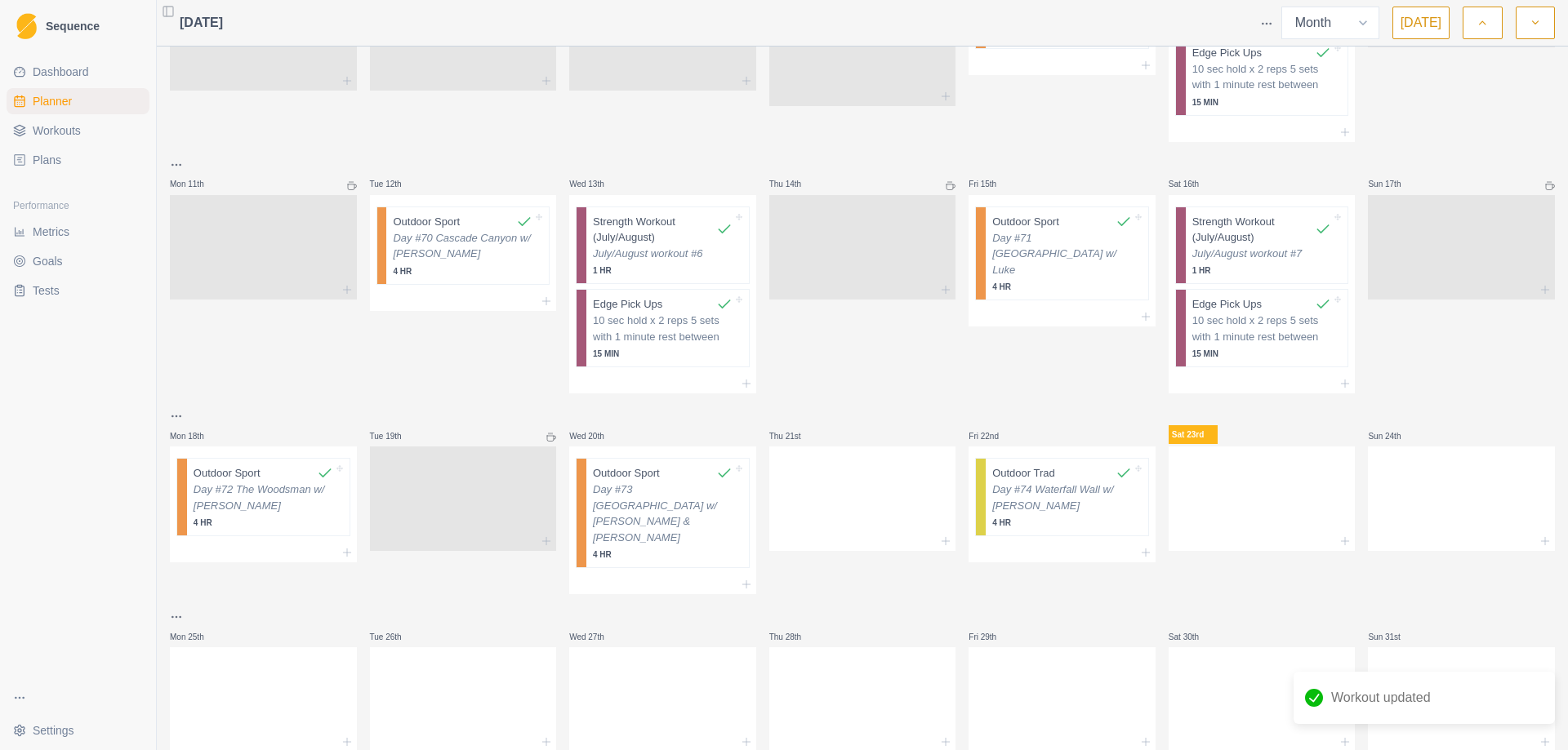
click at [59, 267] on span "Goals" at bounding box center [47, 261] width 30 height 17
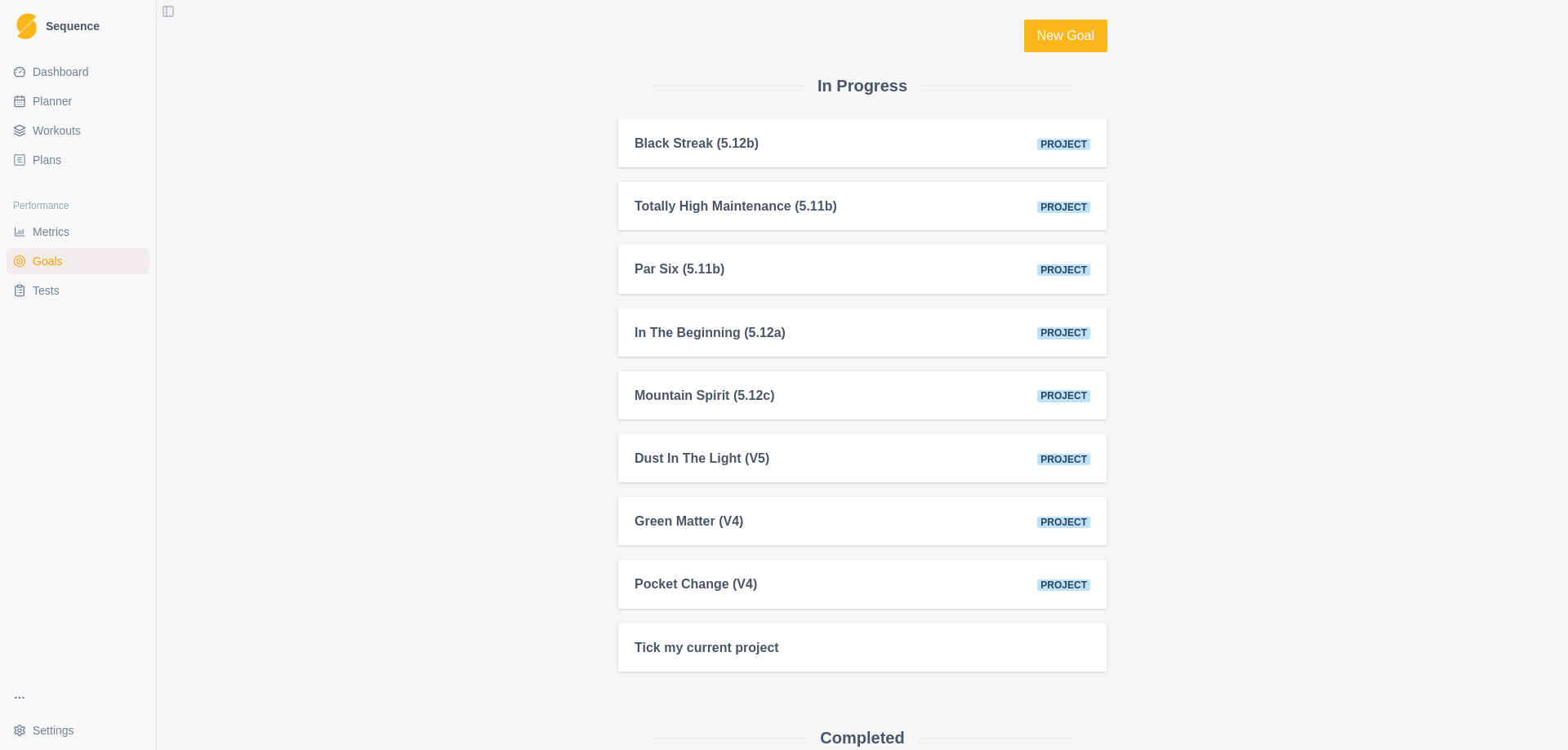
click at [55, 235] on span "Metrics" at bounding box center [51, 232] width 37 height 17
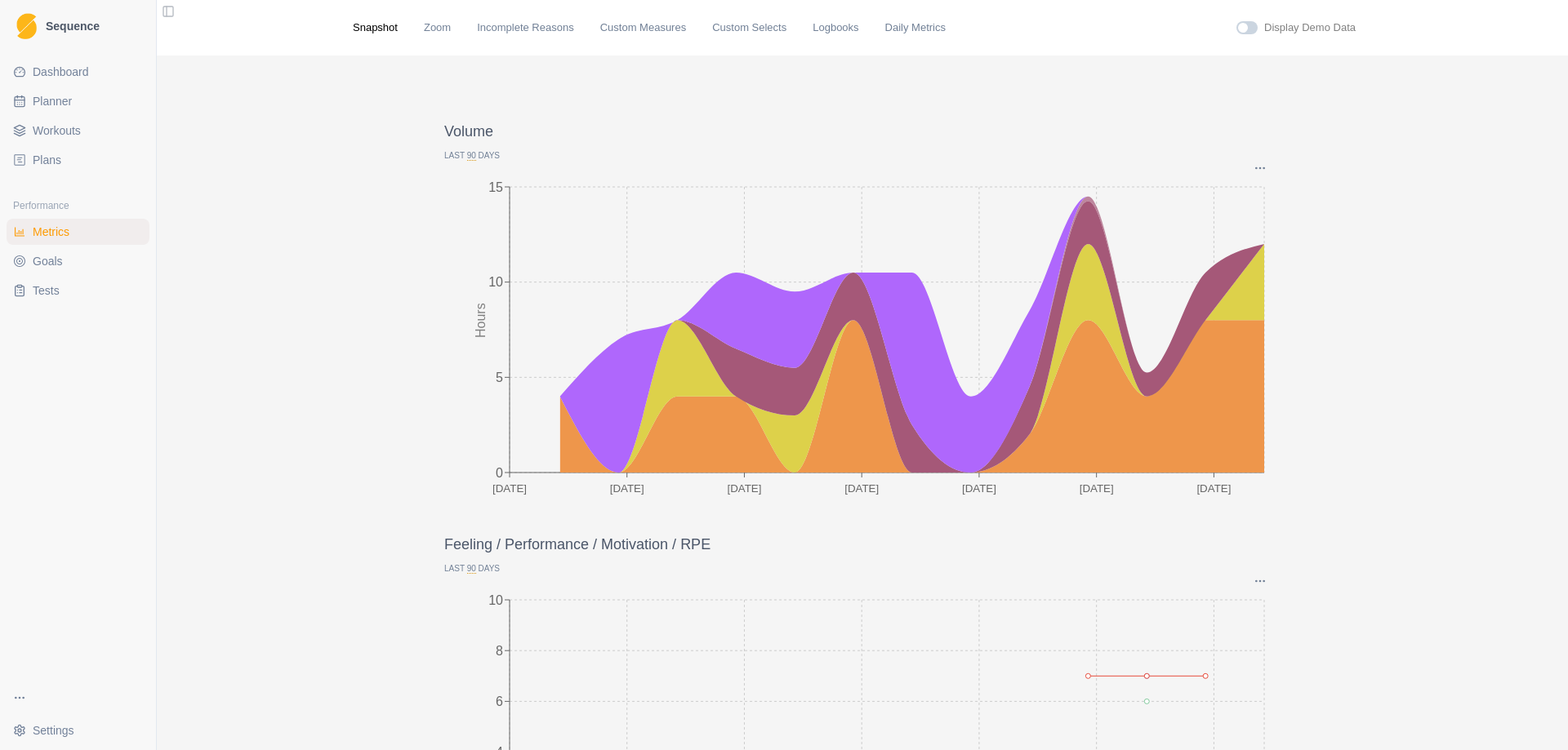
click at [814, 37] on div "Snapshot Zoom Incomplete Reasons Custom Measures Custom Selects Logbooks Daily …" at bounding box center [861, 28] width 1045 height 55
click at [814, 31] on link "Logbooks" at bounding box center [836, 28] width 46 height 17
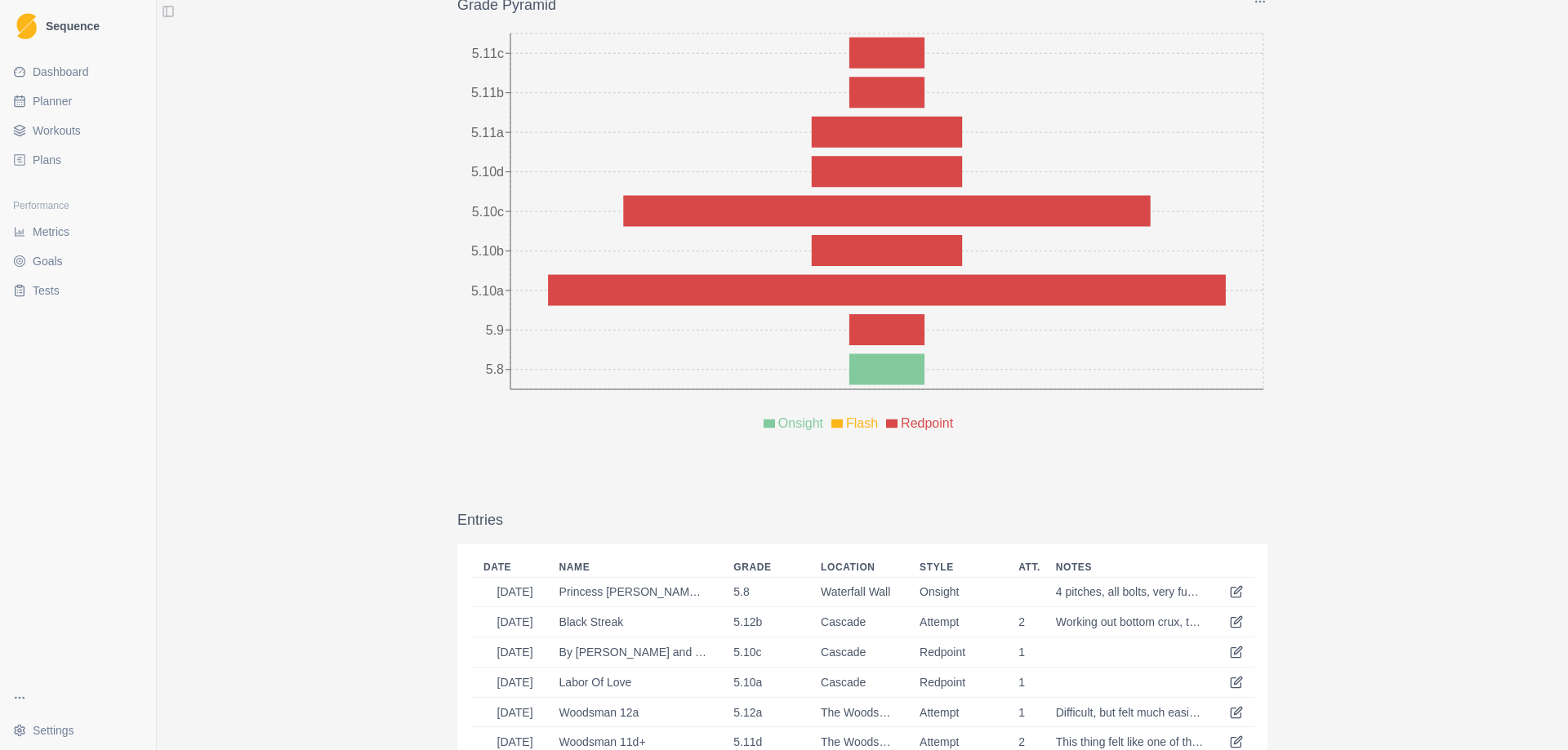
scroll to position [327, 0]
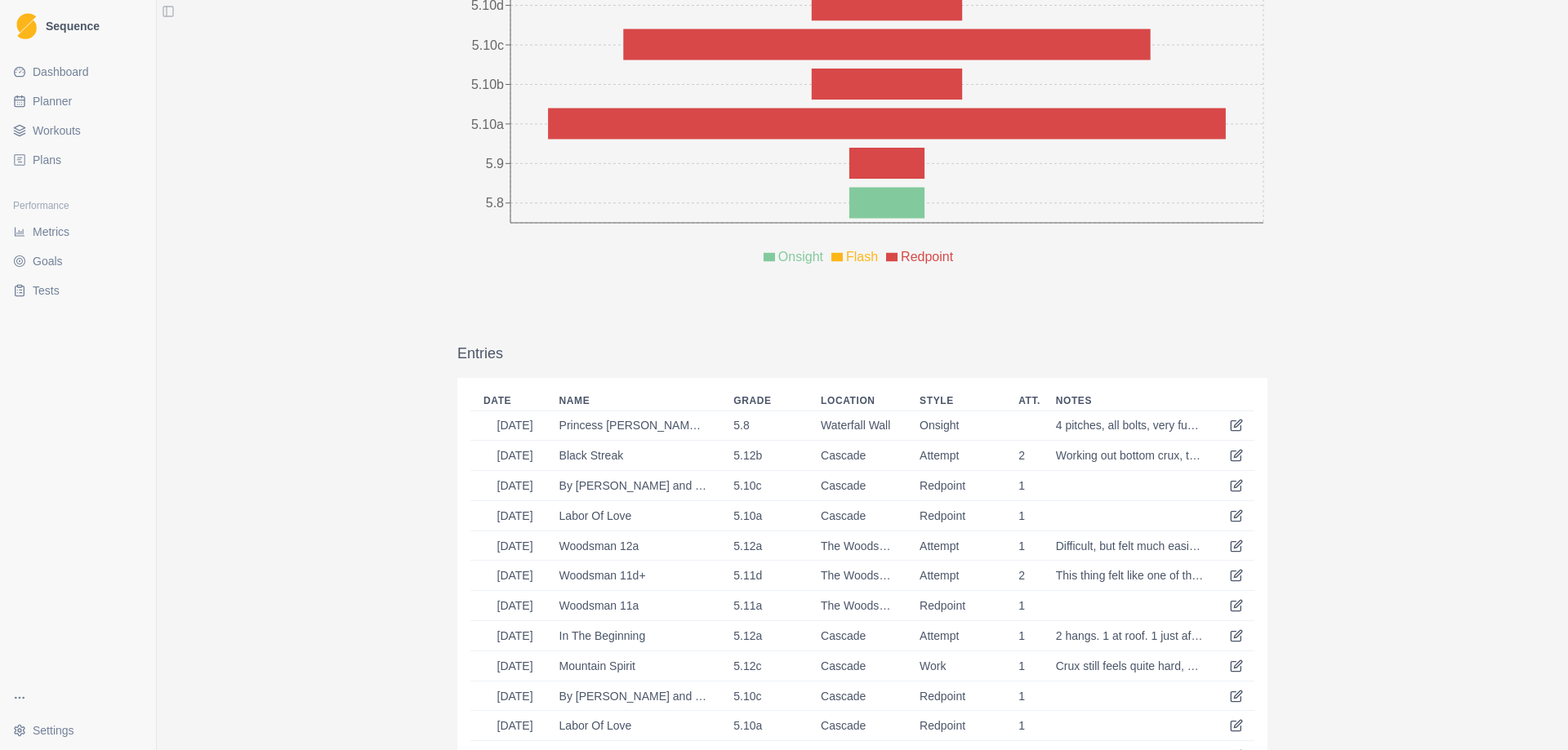
click at [47, 101] on span "Planner" at bounding box center [52, 101] width 39 height 17
select select "month"
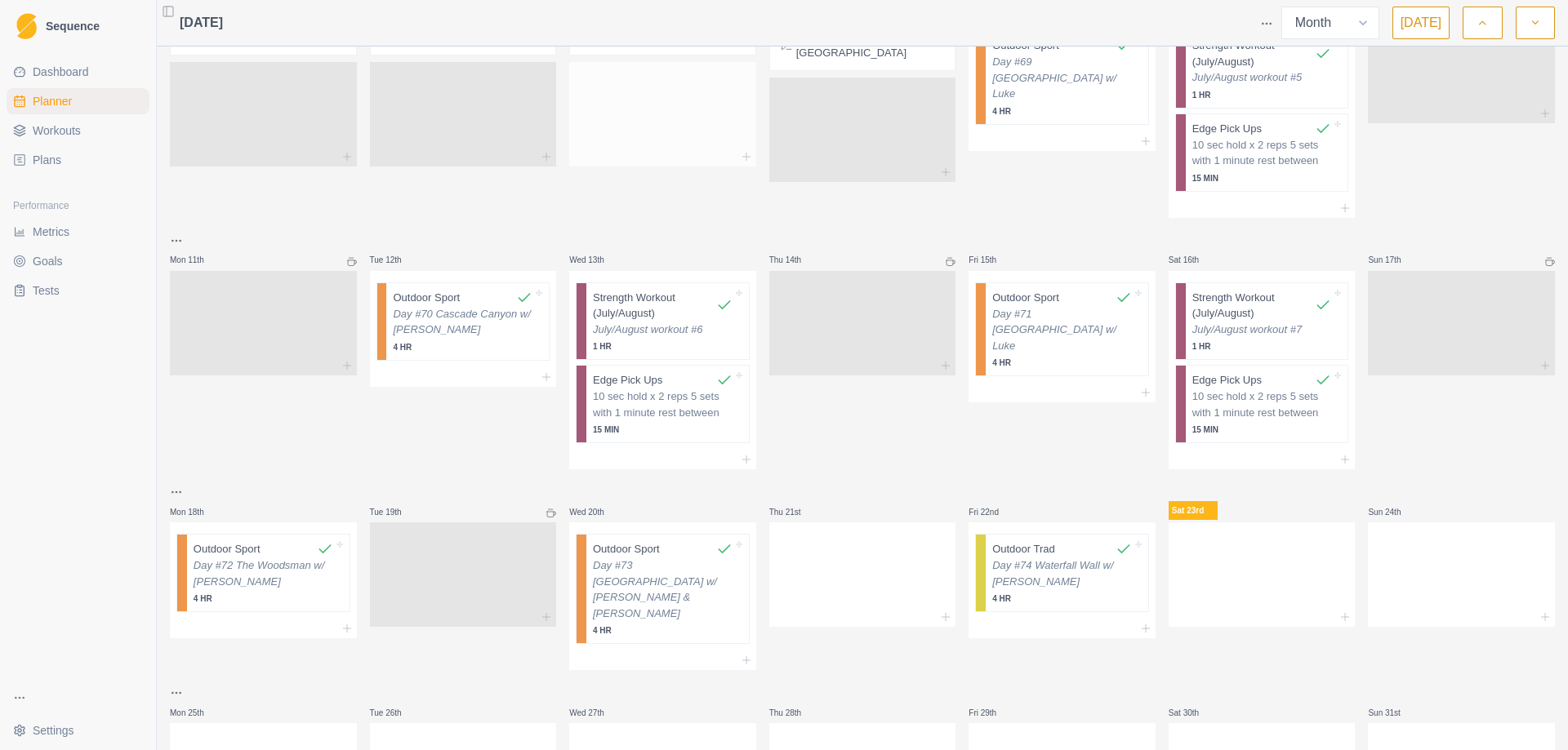
scroll to position [490, 0]
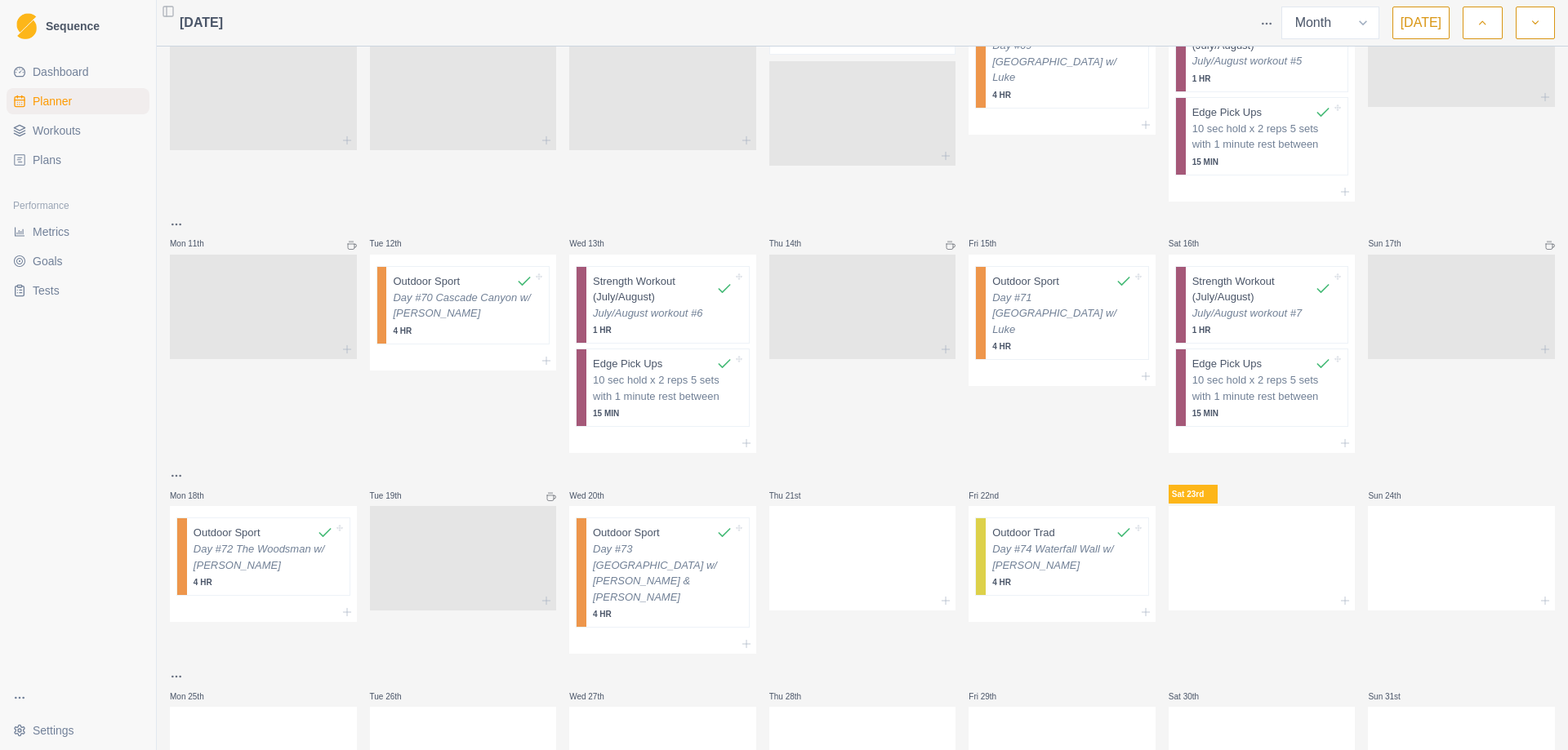
click at [67, 232] on span "Metrics" at bounding box center [51, 232] width 37 height 17
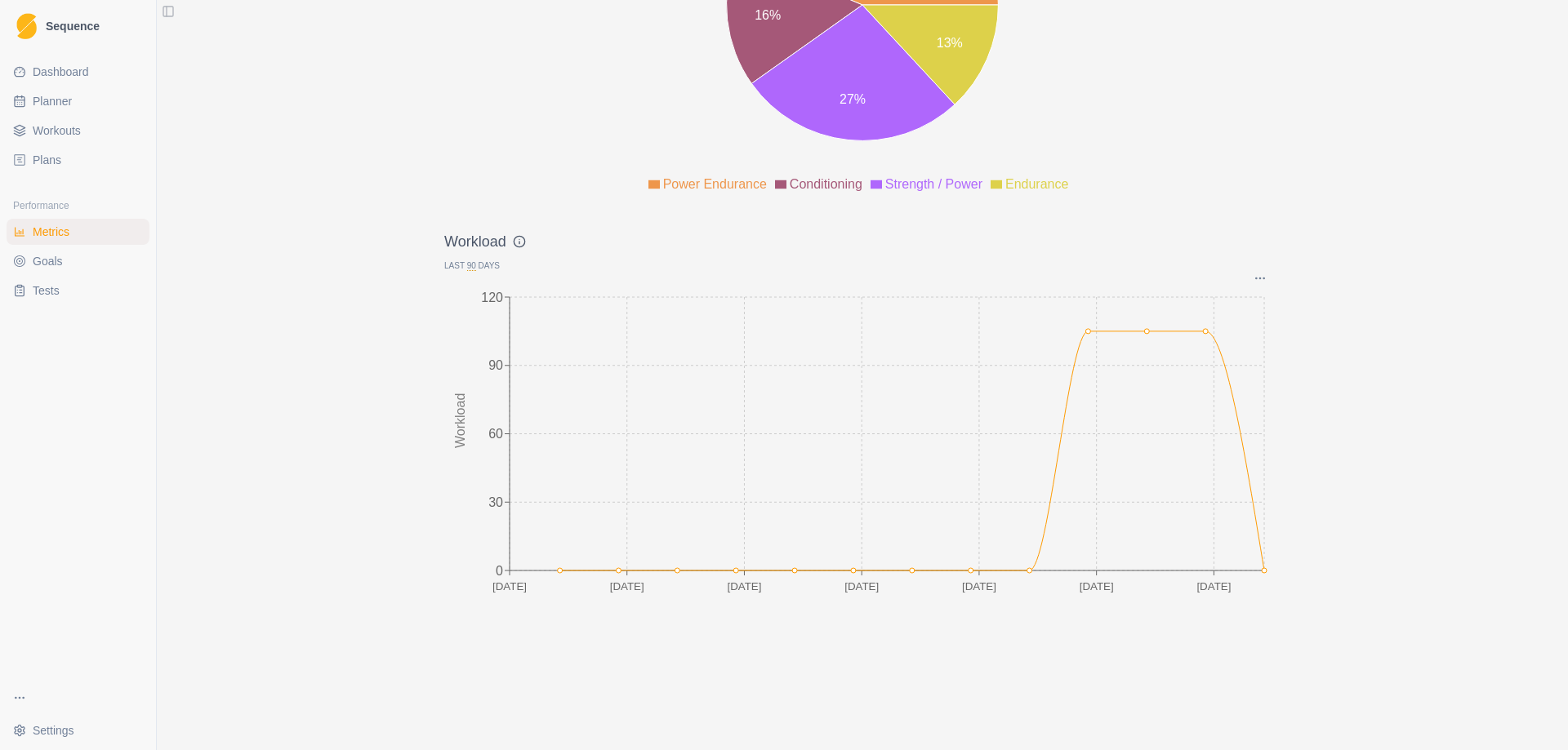
scroll to position [2074, 0]
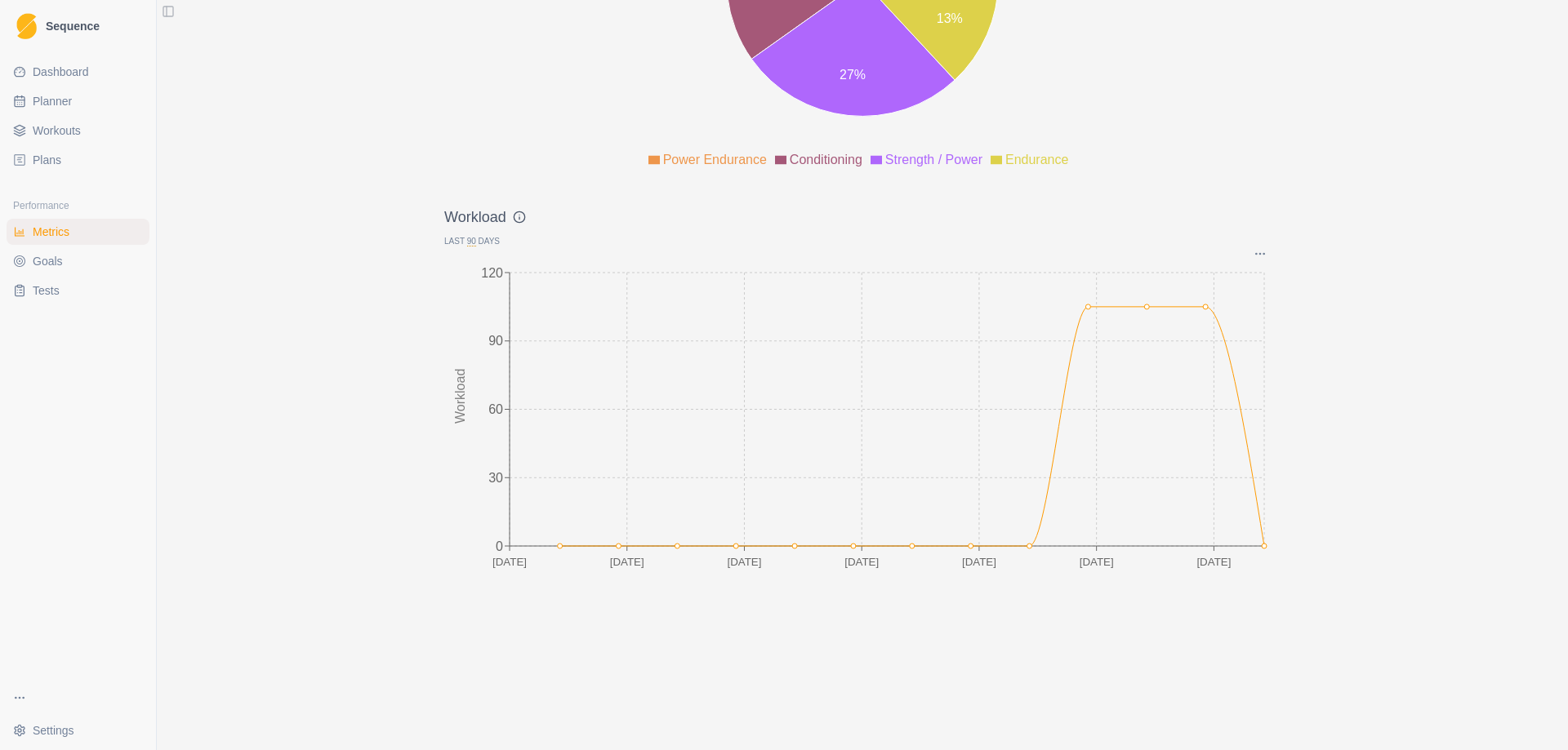
click at [40, 101] on span "Planner" at bounding box center [52, 101] width 39 height 17
select select "month"
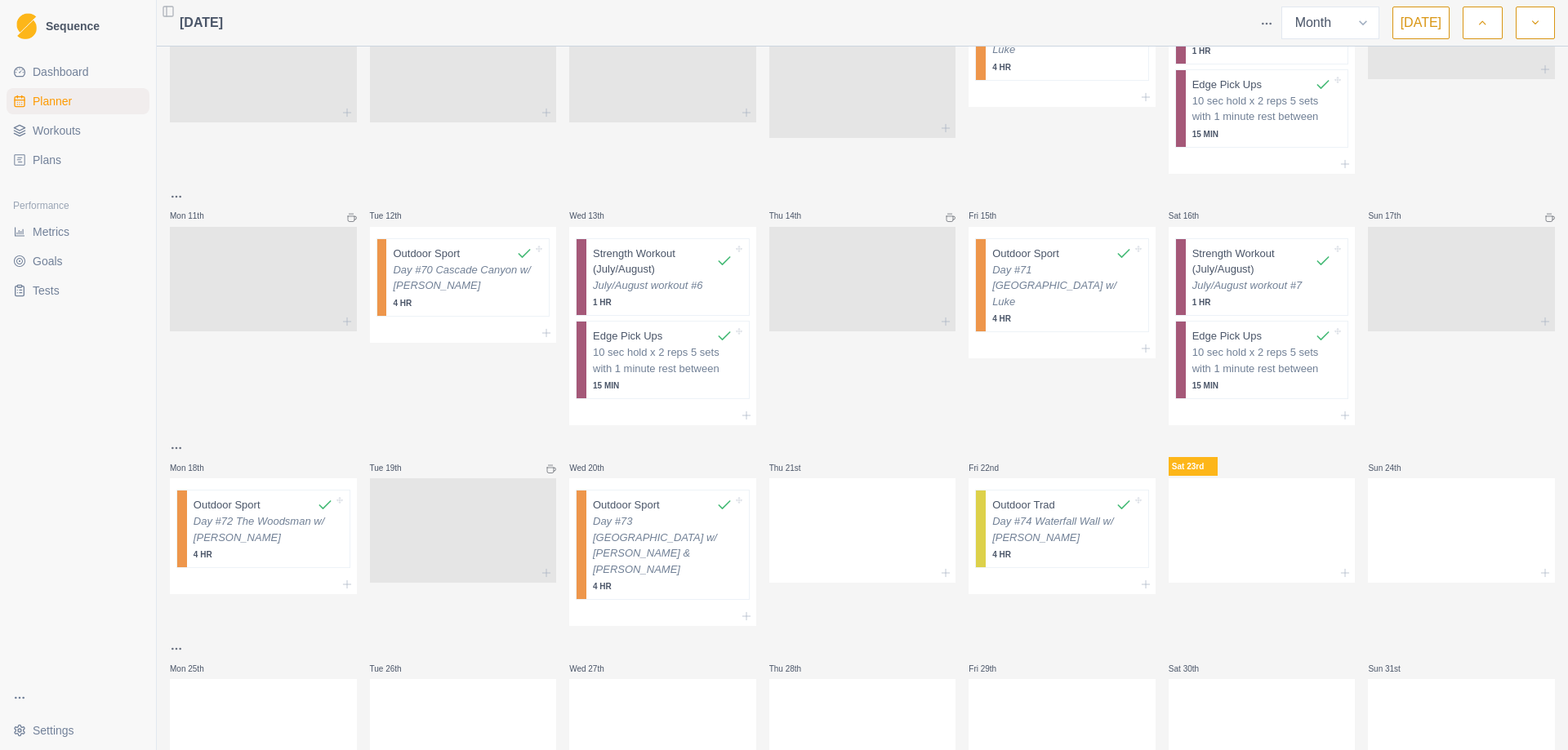
scroll to position [550, 0]
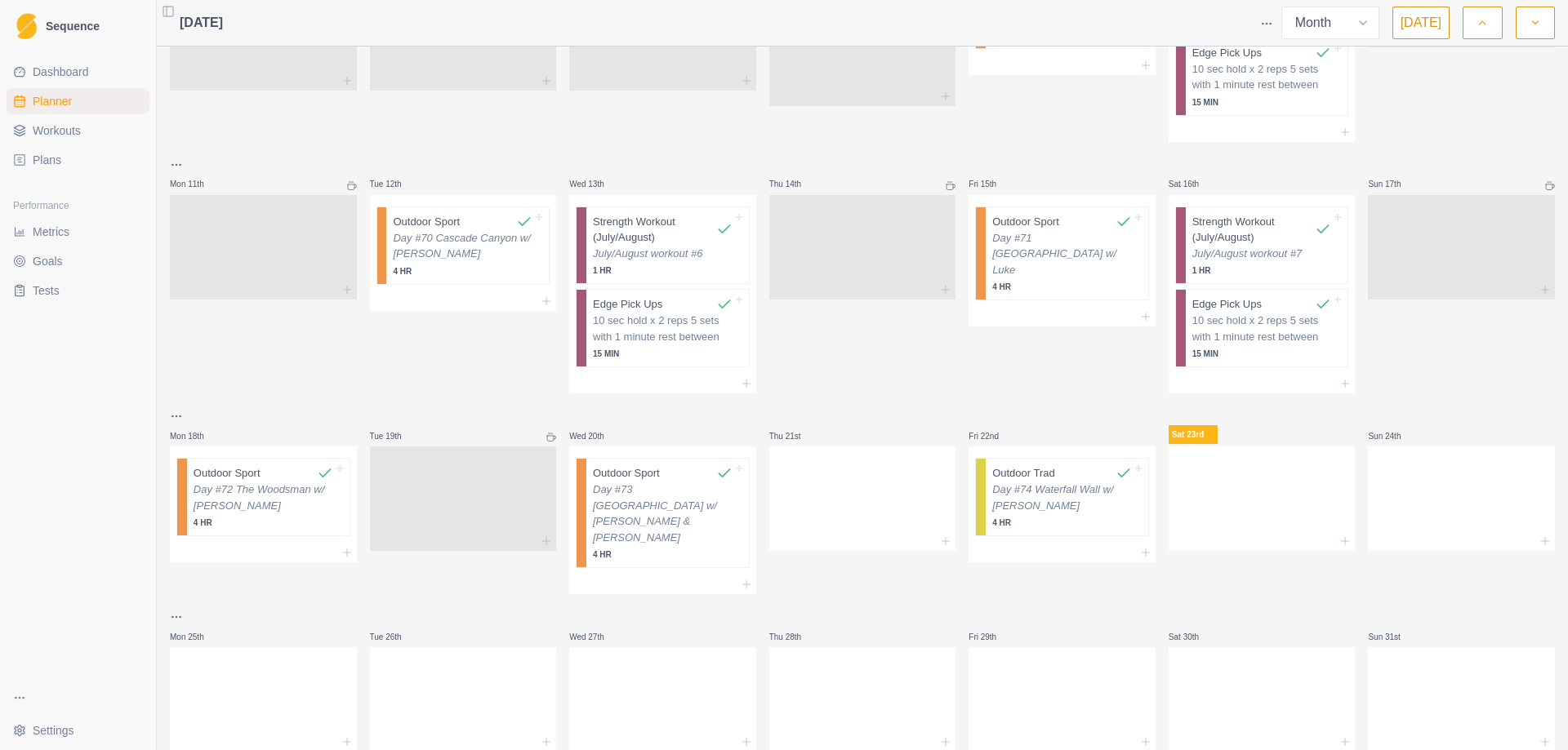
click at [1544, 24] on button "button" at bounding box center [1535, 22] width 39 height 32
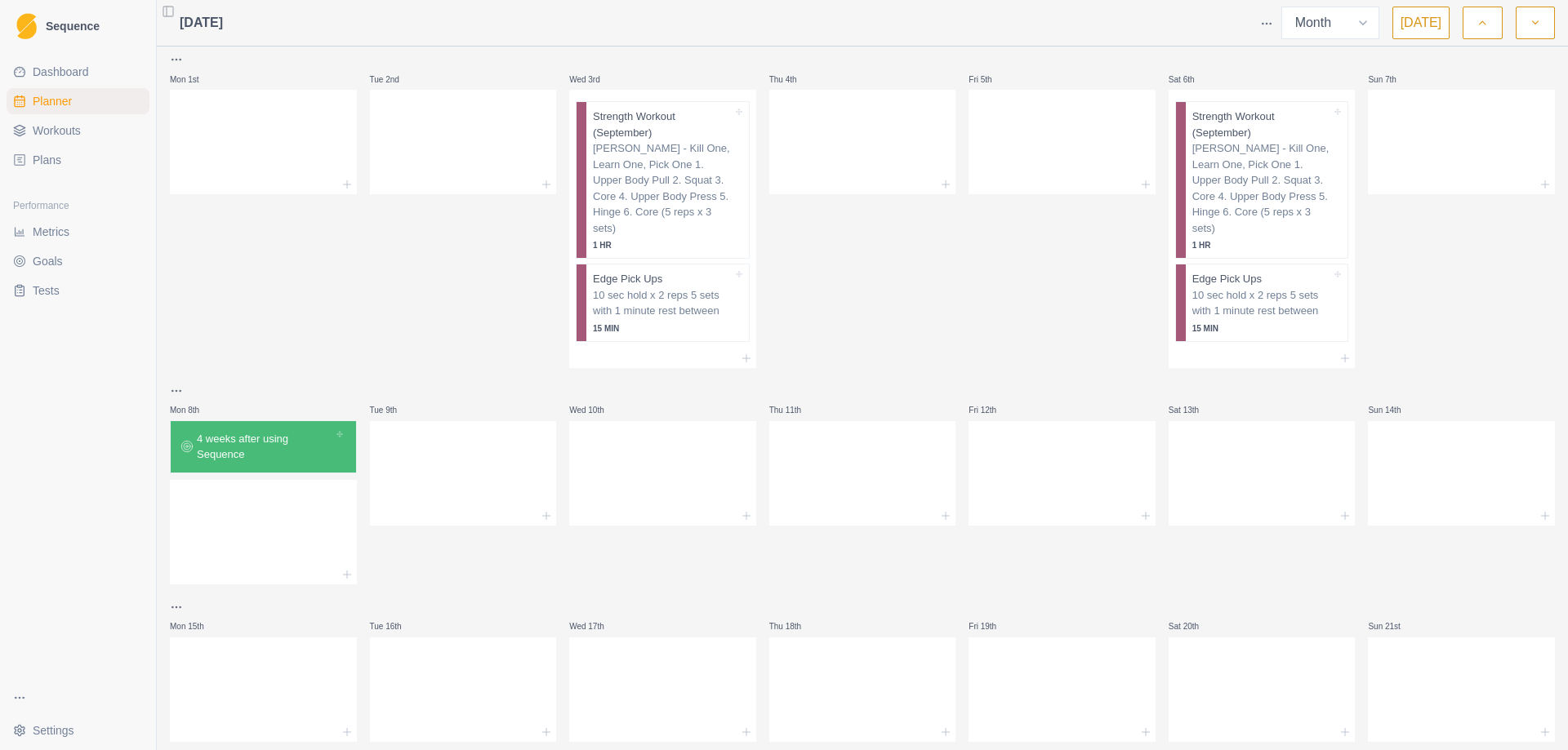
scroll to position [0, 0]
click at [668, 182] on p "[PERSON_NAME] - Kill One, Learn One, Pick One 1. Upper Body Pull 2. Squat 3. Co…" at bounding box center [662, 193] width 139 height 96
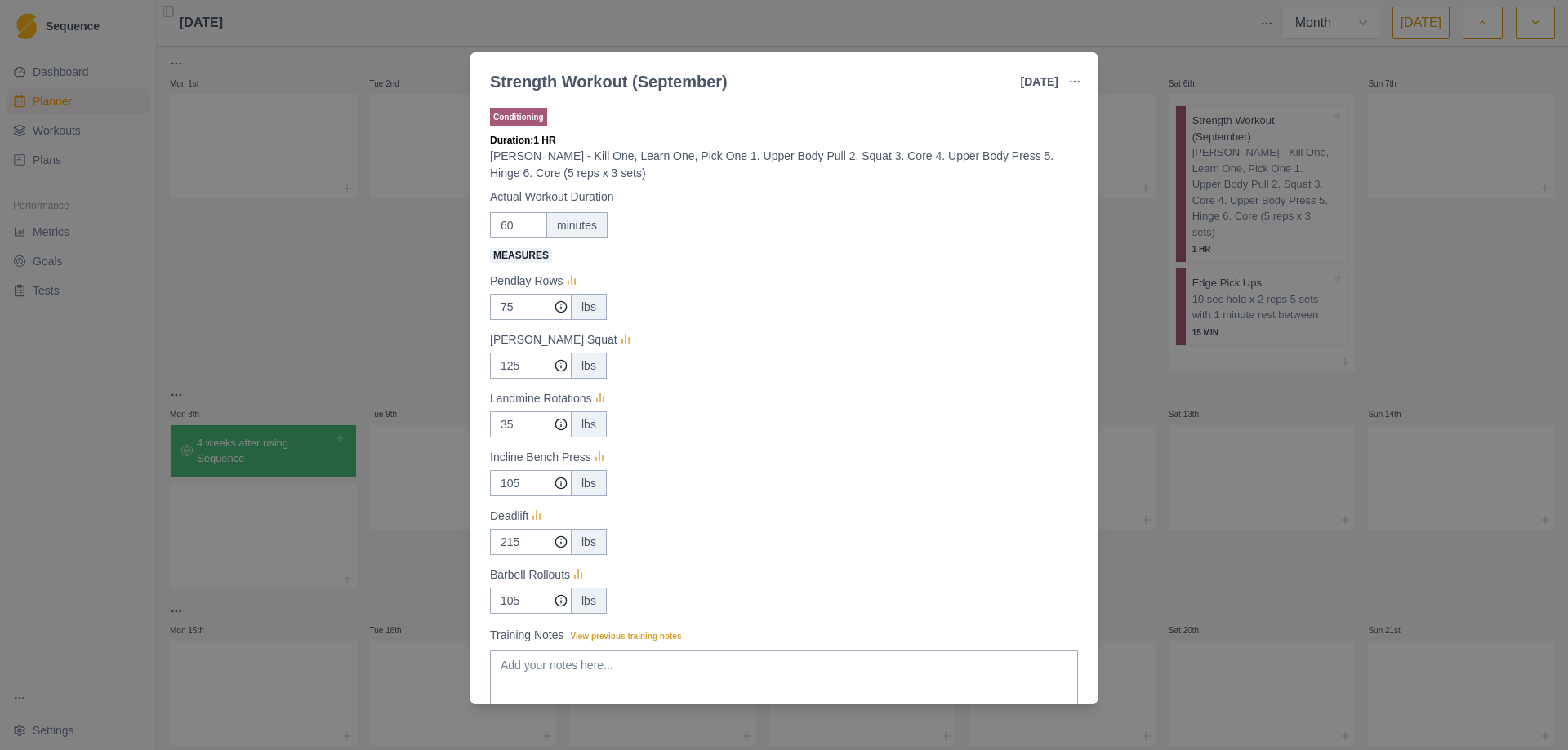
click at [1138, 366] on div "Strength Workout (September) [DATE] Link To Goal View Workout Metrics Edit Orig…" at bounding box center [784, 375] width 1568 height 750
click at [1138, 366] on div "Mon 1st Tue 2nd Wed 3rd Strength Workout (September) [PERSON_NAME] - Kill One, …" at bounding box center [861, 557] width 1384 height 1007
